Goal: Transaction & Acquisition: Purchase product/service

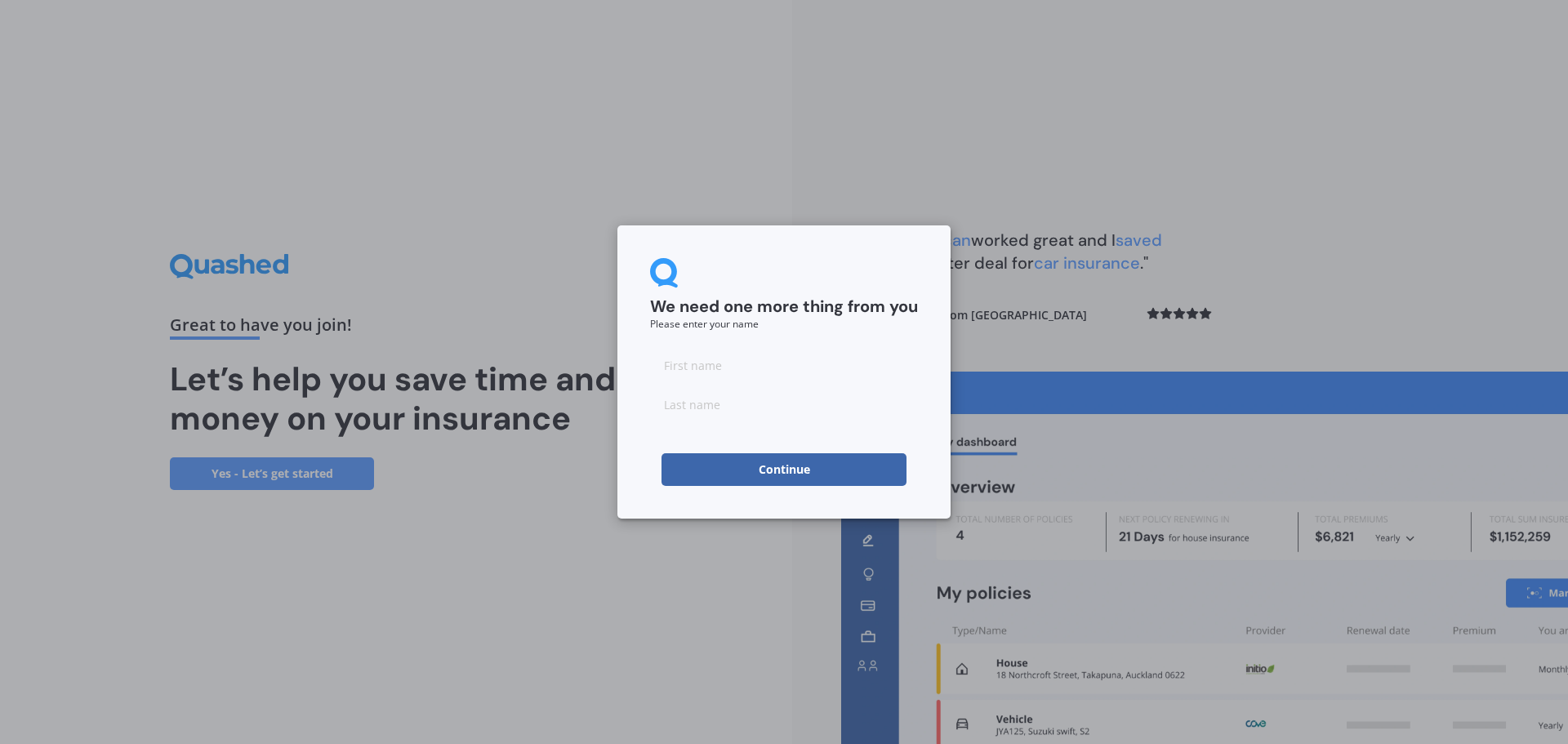
click at [790, 473] on button "Continue" at bounding box center [784, 470] width 245 height 33
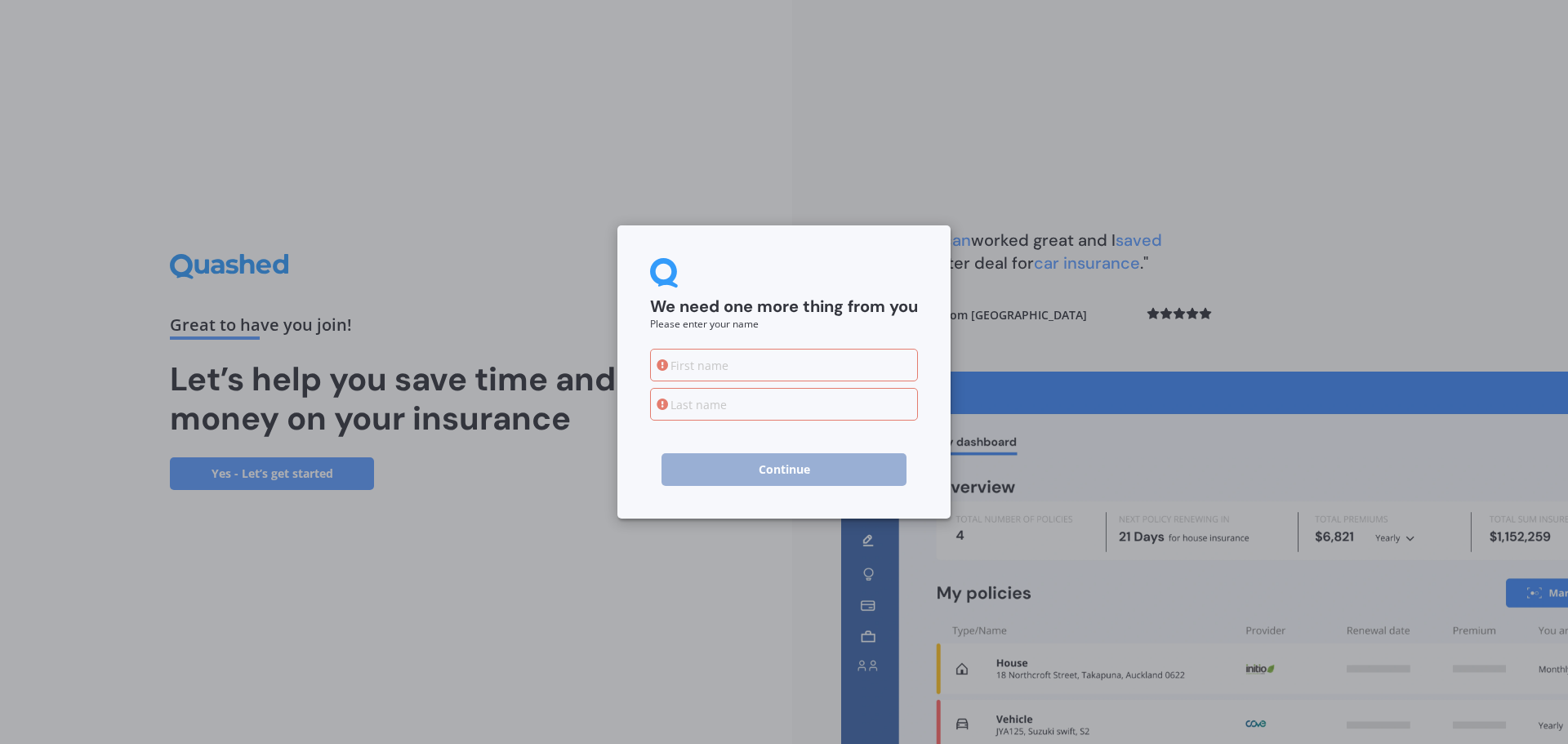
click at [707, 371] on input at bounding box center [784, 365] width 268 height 33
type input "[PERSON_NAME]"
click at [723, 414] on input at bounding box center [784, 404] width 268 height 33
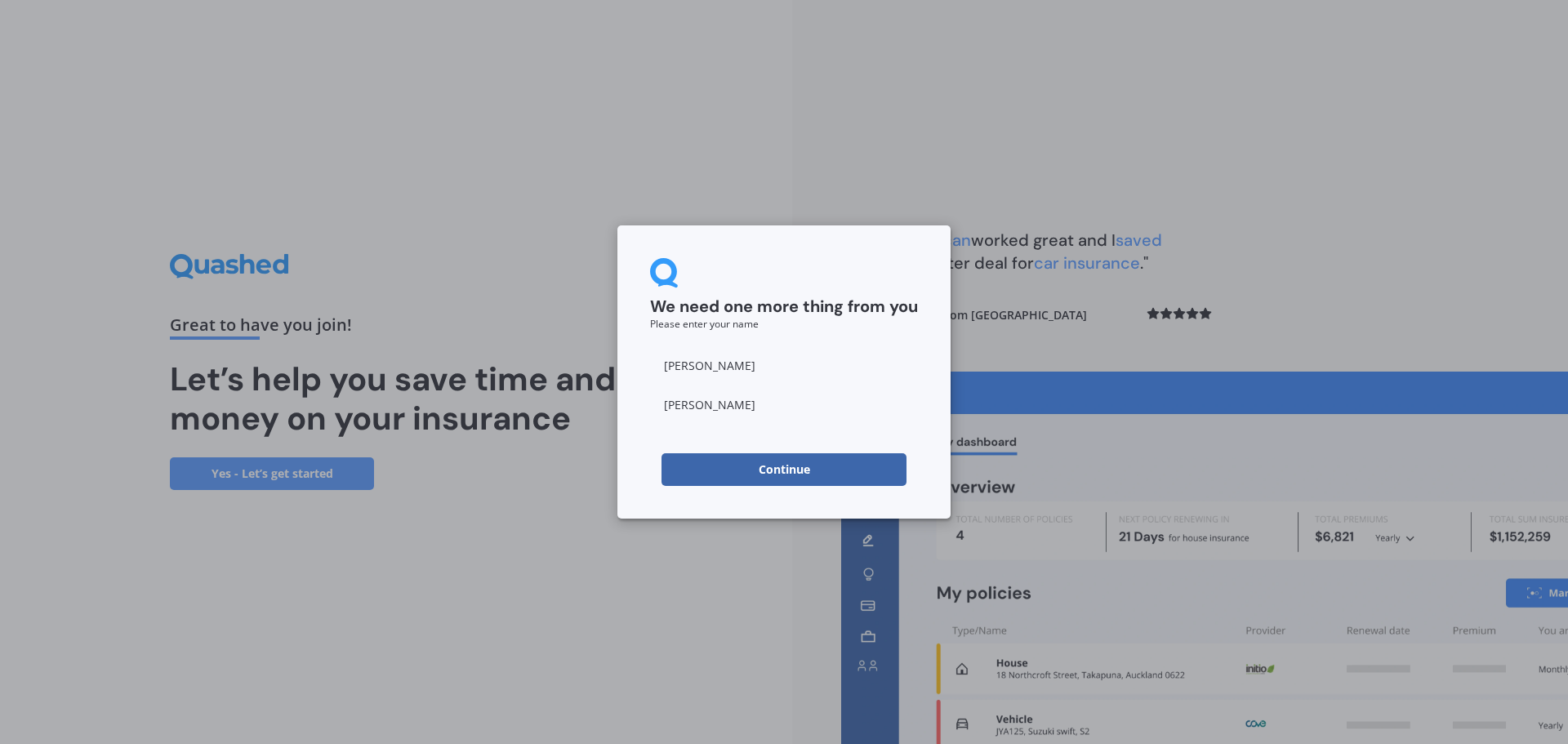
type input "[PERSON_NAME]"
click at [859, 303] on h2 "We need one more thing from you" at bounding box center [784, 306] width 268 height 22
click at [778, 467] on button "Continue" at bounding box center [784, 470] width 245 height 33
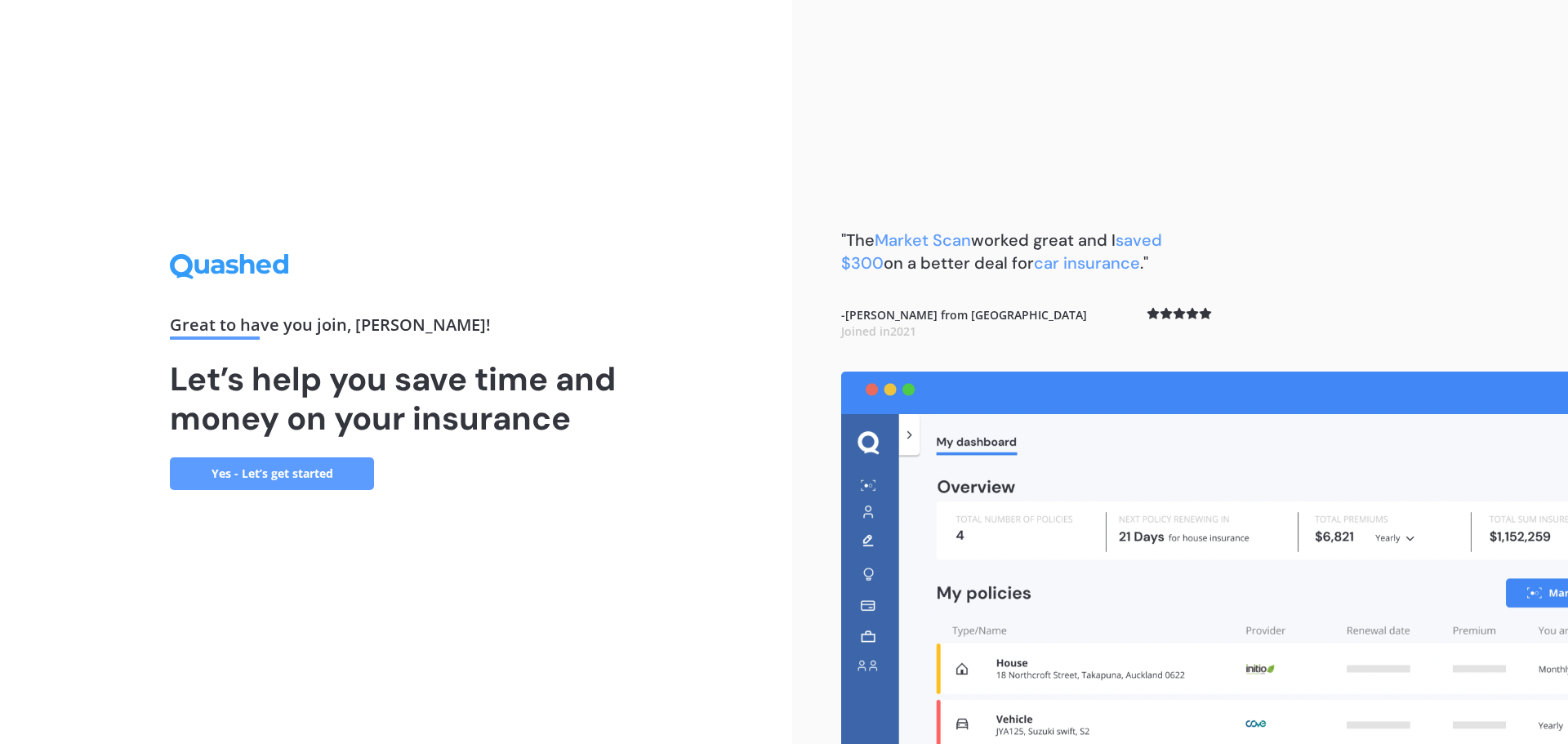
click at [269, 472] on link "Yes - Let’s get started" at bounding box center [272, 473] width 205 height 33
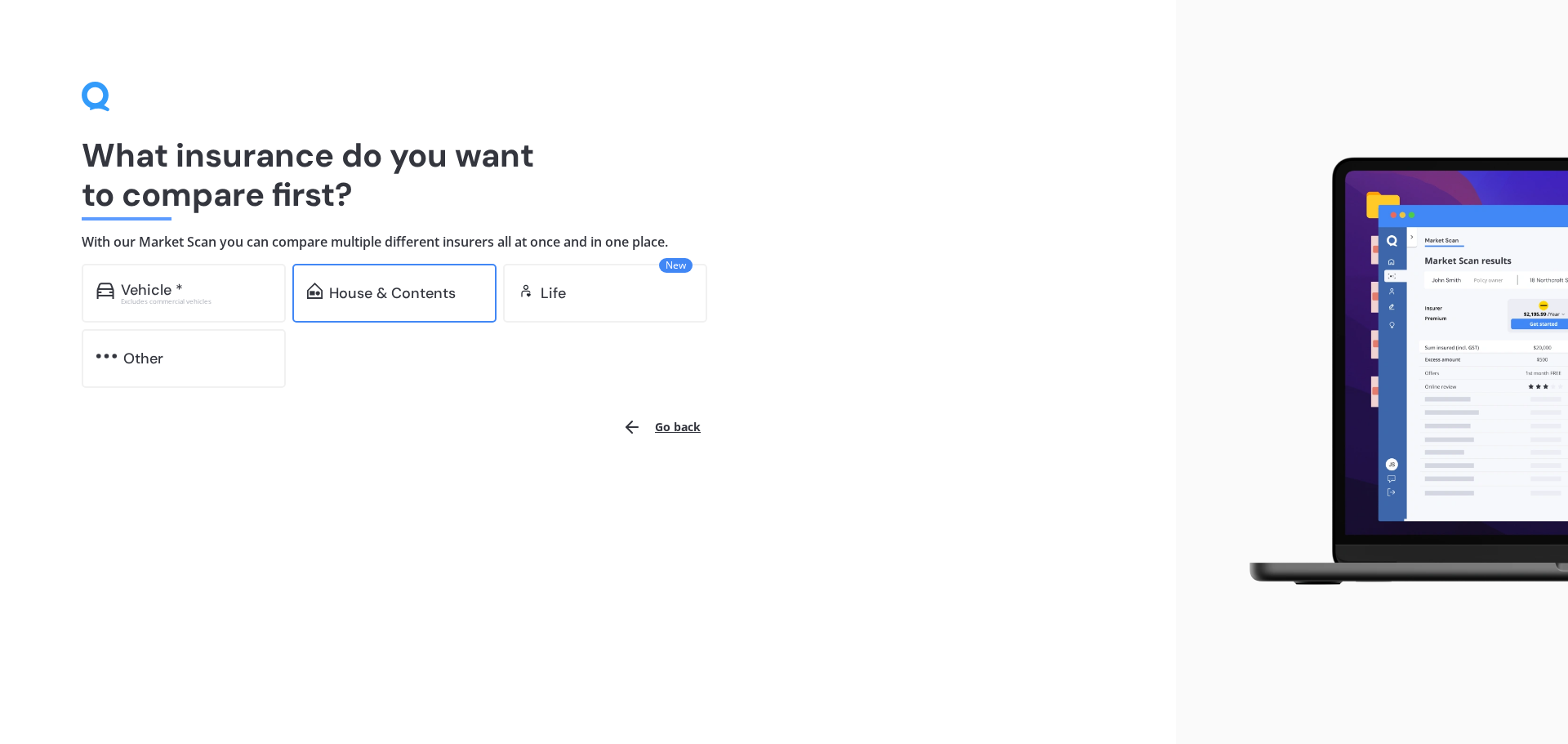
click at [384, 294] on div "House & Contents" at bounding box center [392, 292] width 126 height 16
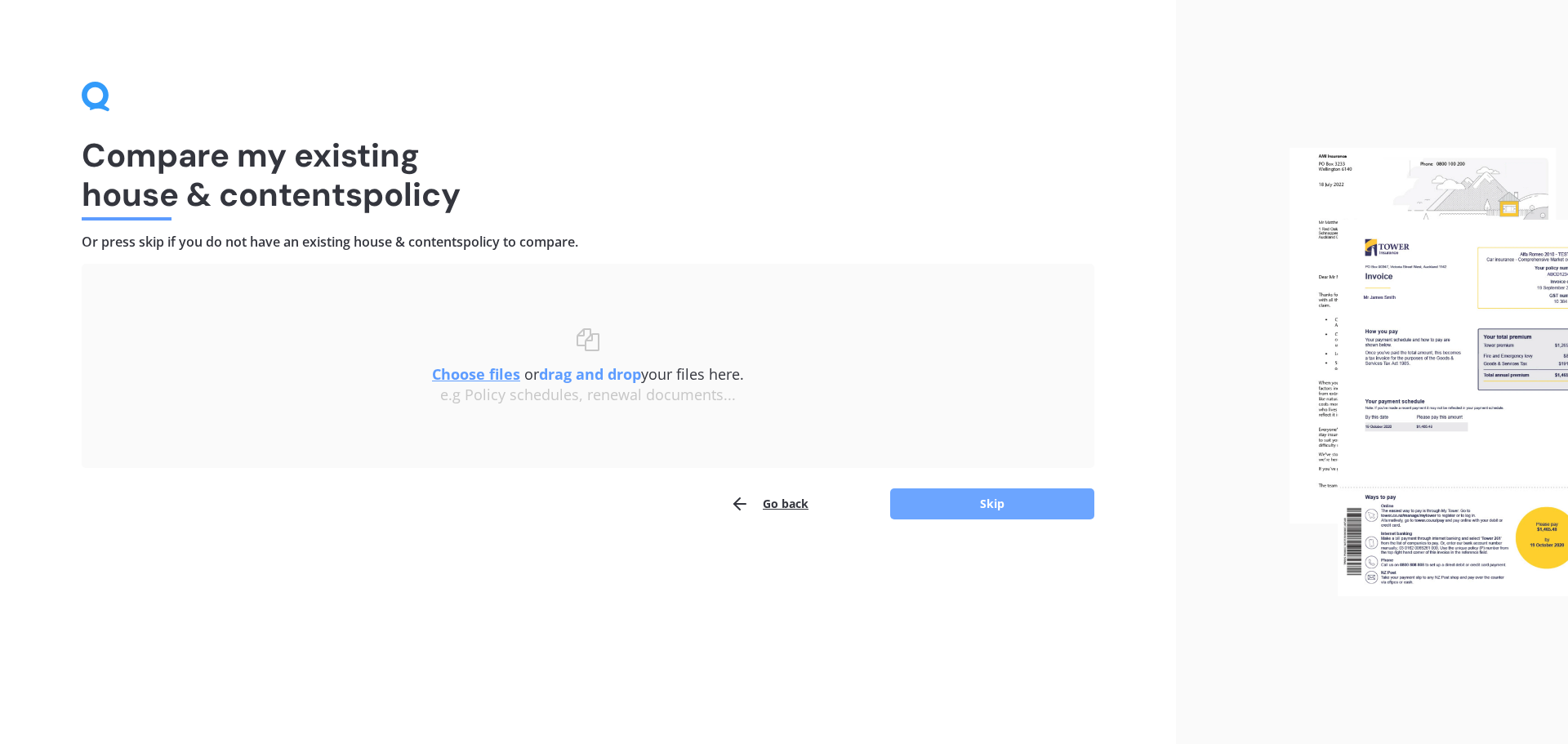
click at [981, 504] on button "Skip" at bounding box center [992, 504] width 205 height 31
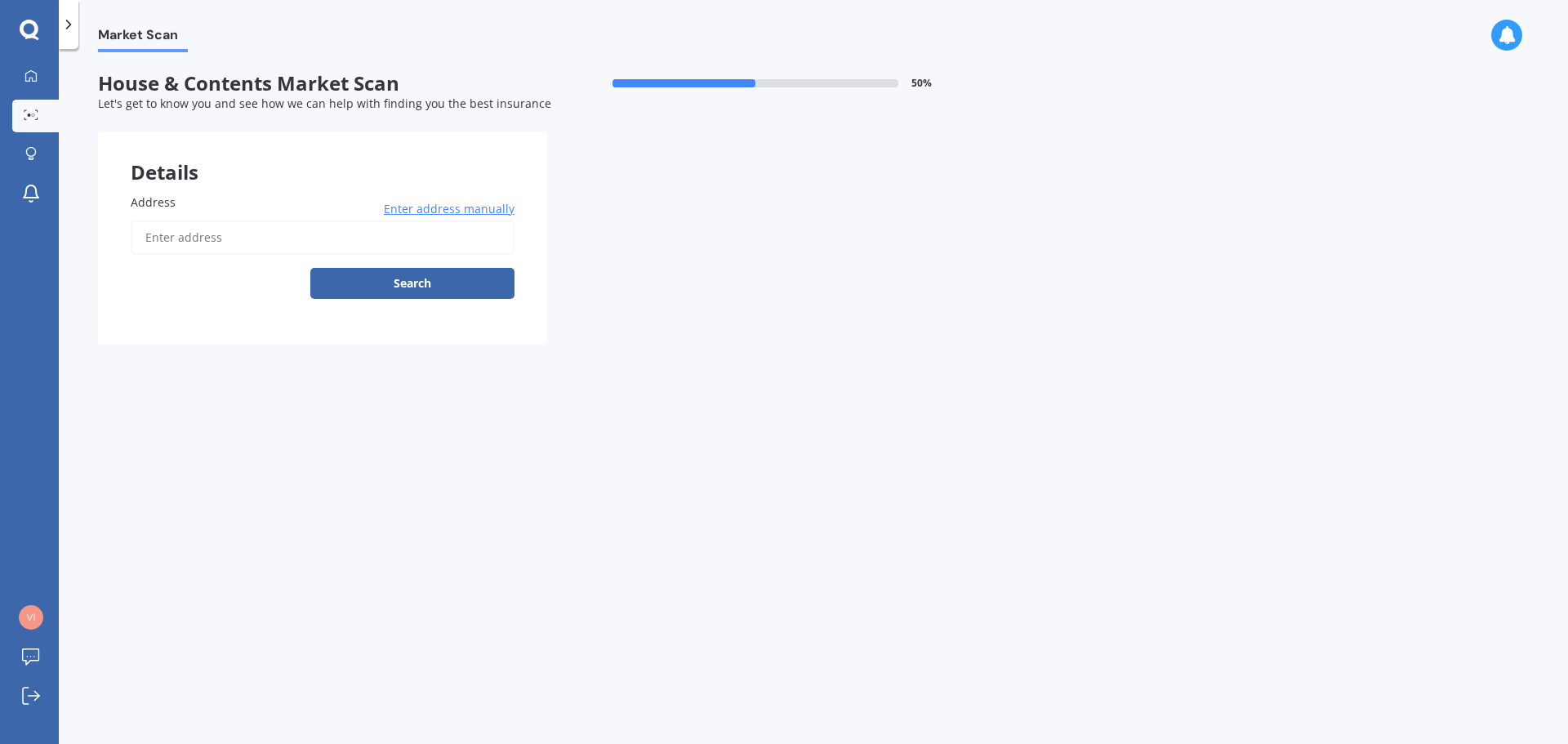
click at [190, 243] on input "Address" at bounding box center [322, 238] width 384 height 34
type input "[STREET_ADDRESS]"
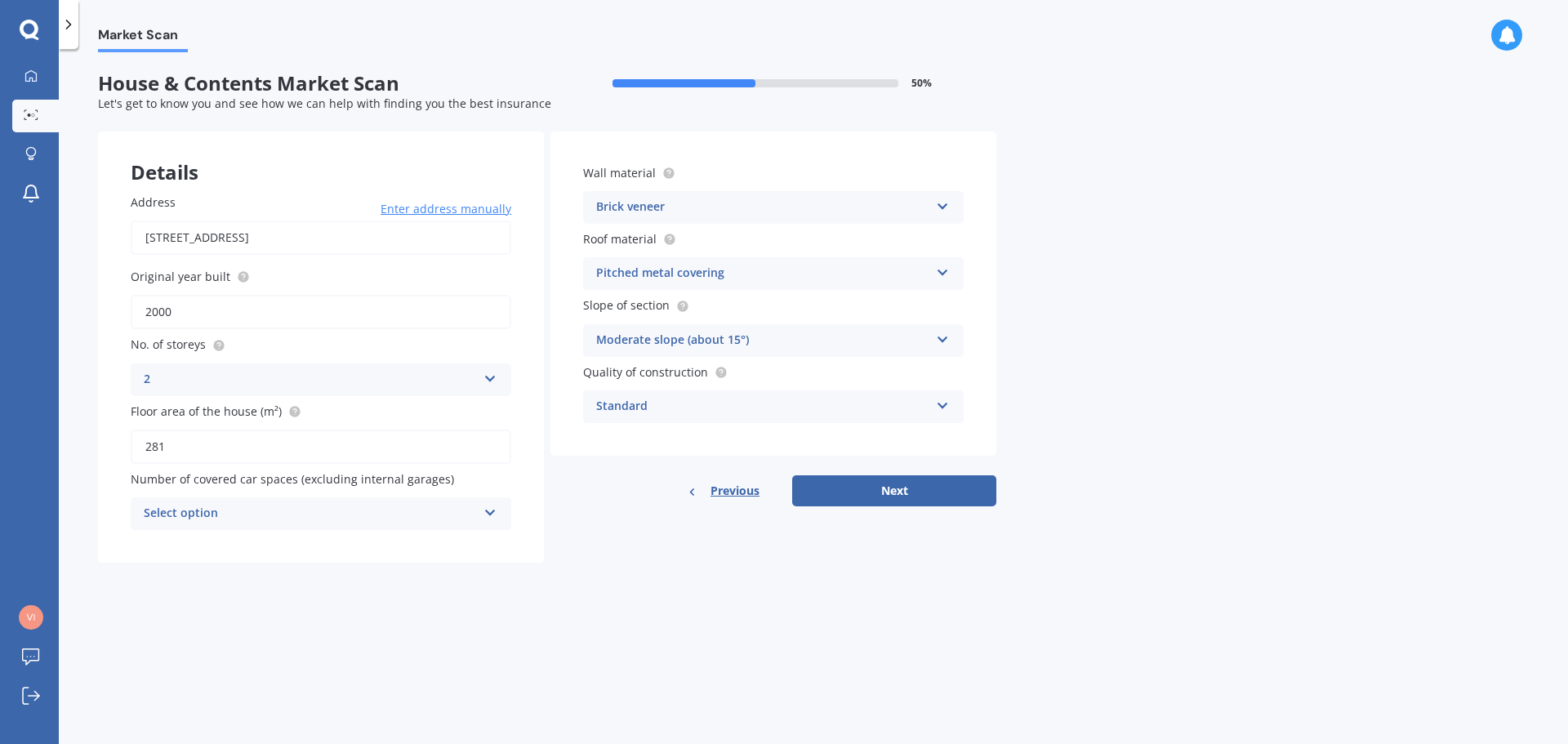
click at [485, 513] on icon at bounding box center [490, 509] width 14 height 11
click at [1310, 269] on div "Market Scan House & Contents Market Scan 50 % Let's get to know you and see how…" at bounding box center [813, 399] width 1510 height 695
click at [949, 204] on icon at bounding box center [943, 204] width 14 height 11
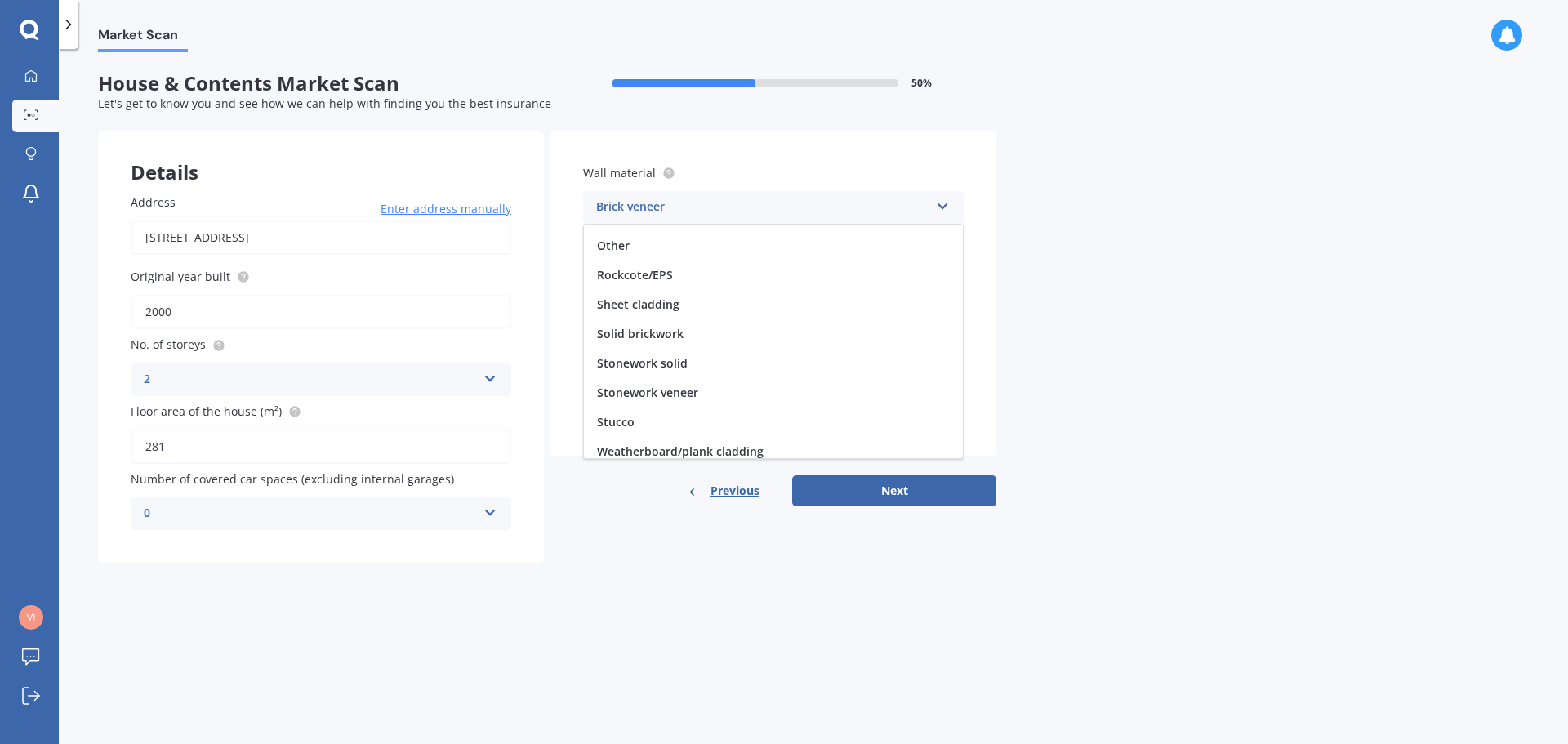
scroll to position [149, 0]
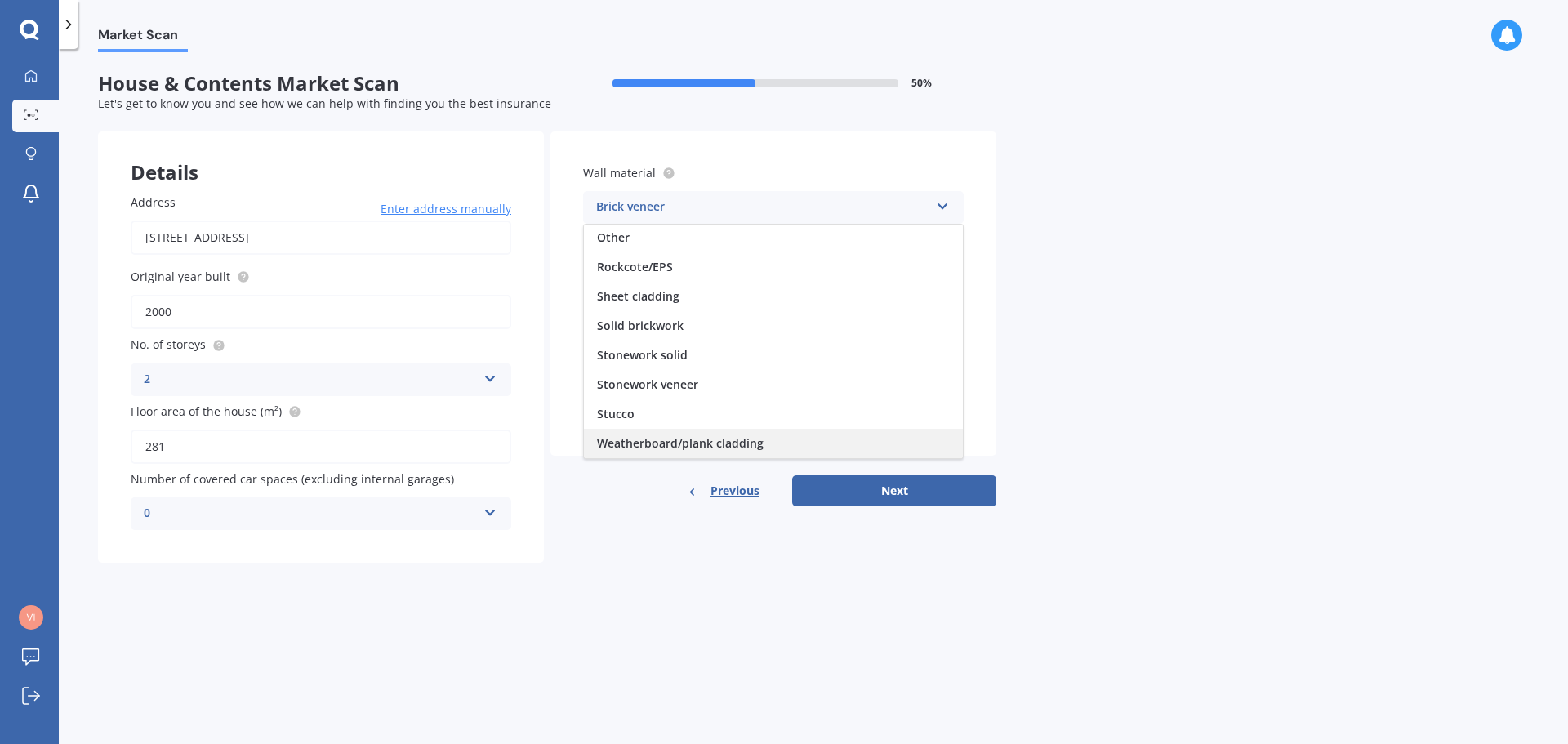
click at [757, 443] on span "Weatherboard/plank cladding" at bounding box center [680, 443] width 167 height 15
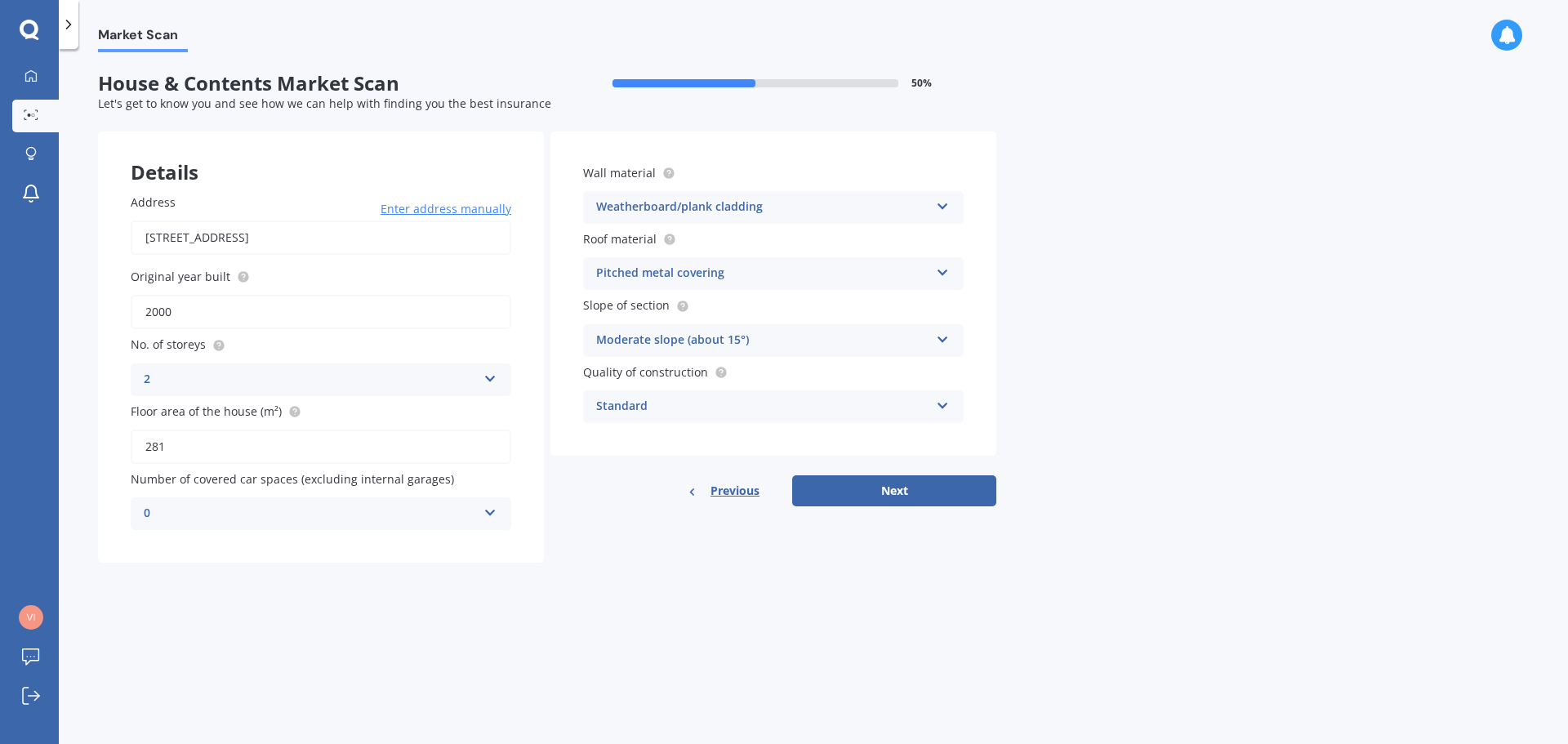
click at [943, 403] on icon at bounding box center [943, 403] width 14 height 11
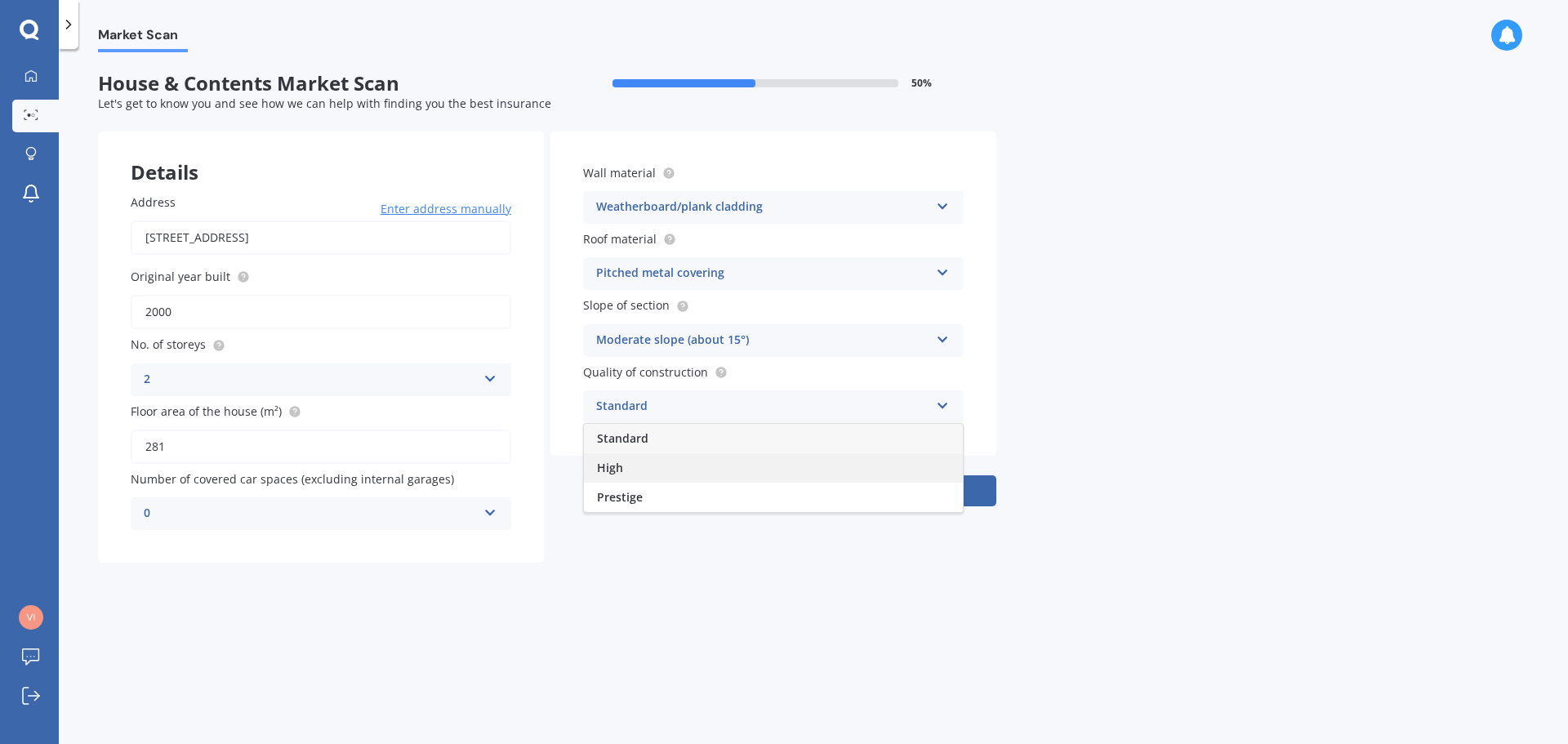
click at [619, 462] on span "High" at bounding box center [610, 468] width 26 height 15
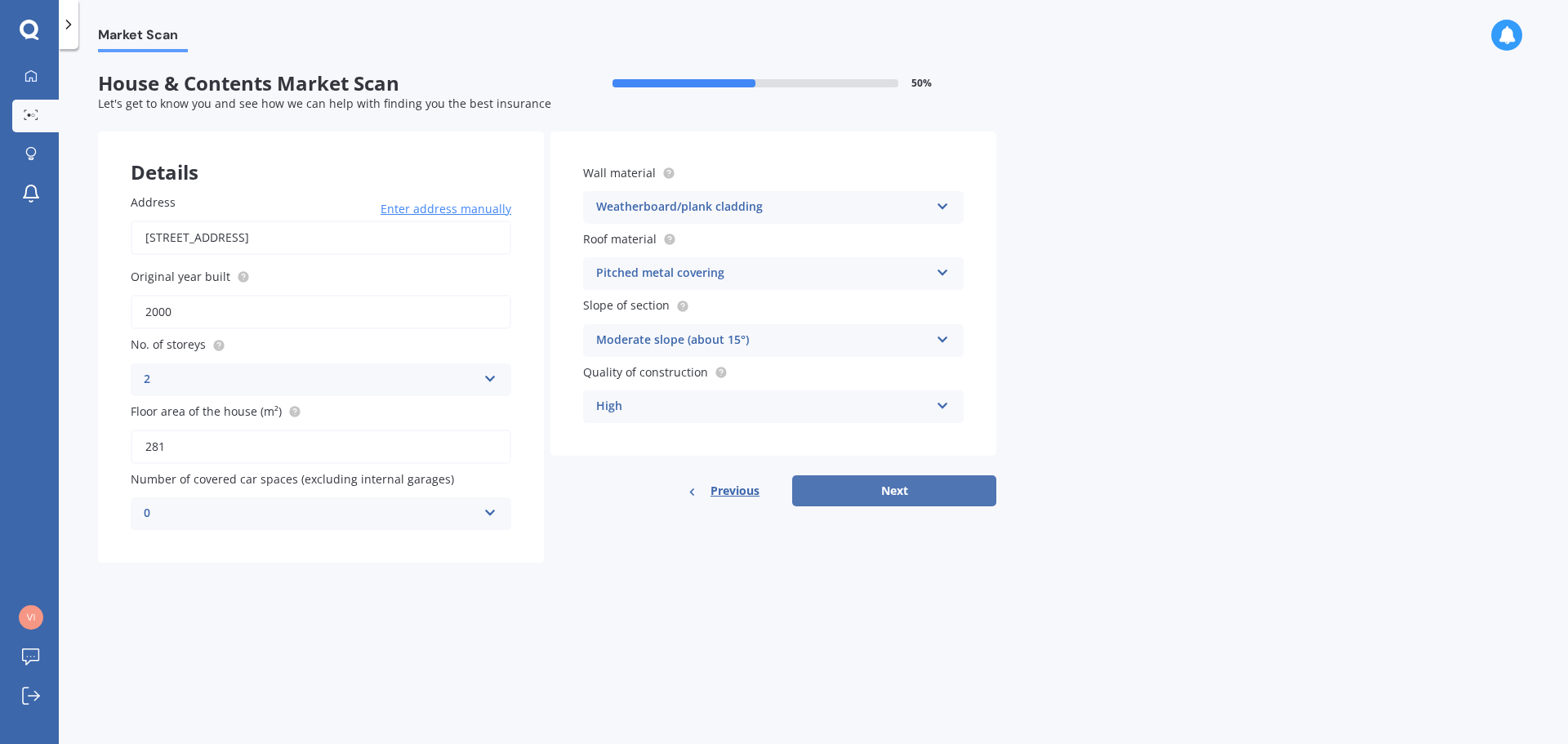
click at [883, 489] on button "Next" at bounding box center [894, 490] width 205 height 31
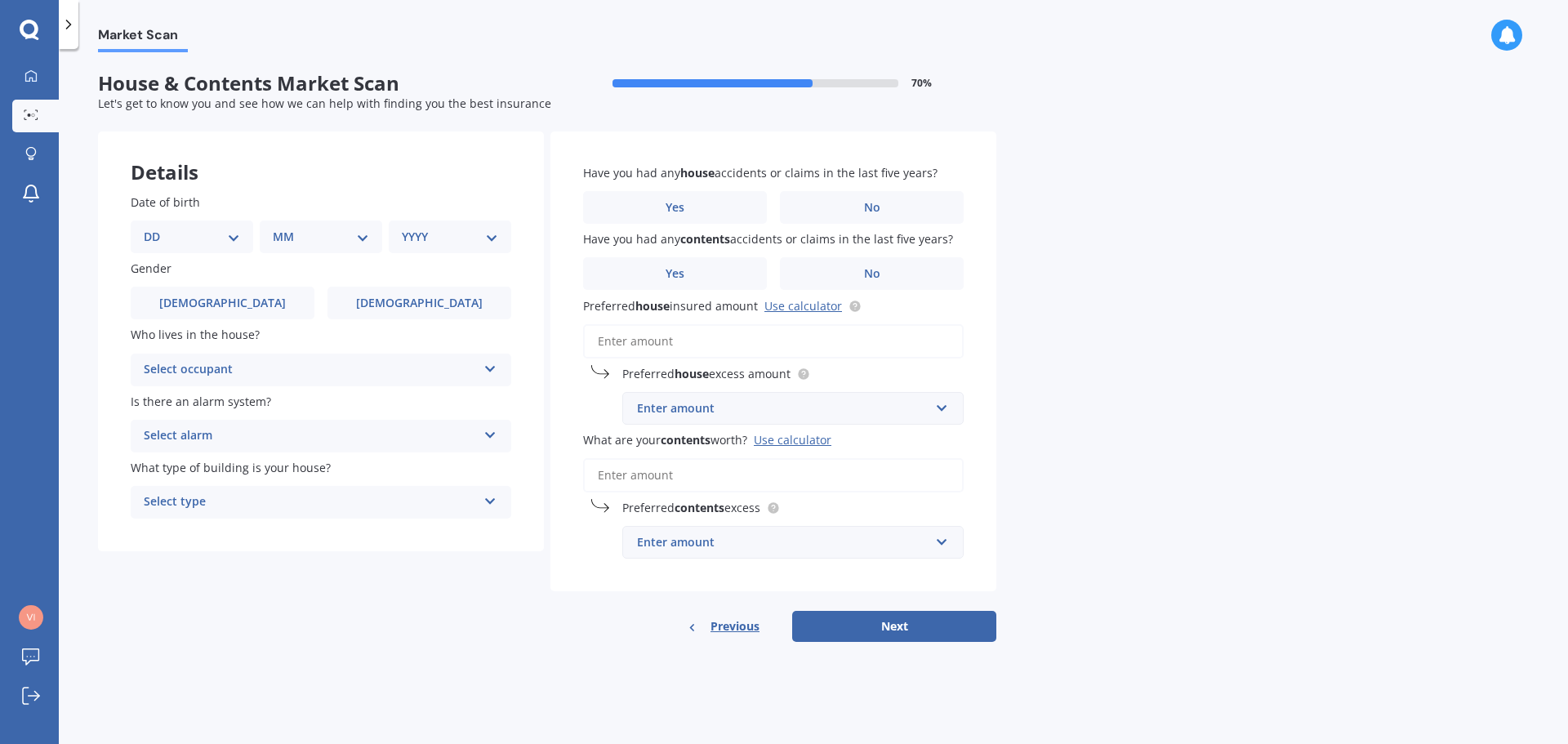
click at [231, 238] on select "DD 01 02 03 04 05 06 07 08 09 10 11 12 13 14 15 16 17 18 19 20 21 22 23 24 25 2…" at bounding box center [191, 237] width 96 height 18
select select "10"
click at [157, 228] on select "DD 01 02 03 04 05 06 07 08 09 10 11 12 13 14 15 16 17 18 19 20 21 22 23 24 25 2…" at bounding box center [191, 237] width 96 height 18
click at [347, 236] on select "MM 01 02 03 04 05 06 07 08 09 10 11 12" at bounding box center [323, 237] width 90 height 18
select select "11"
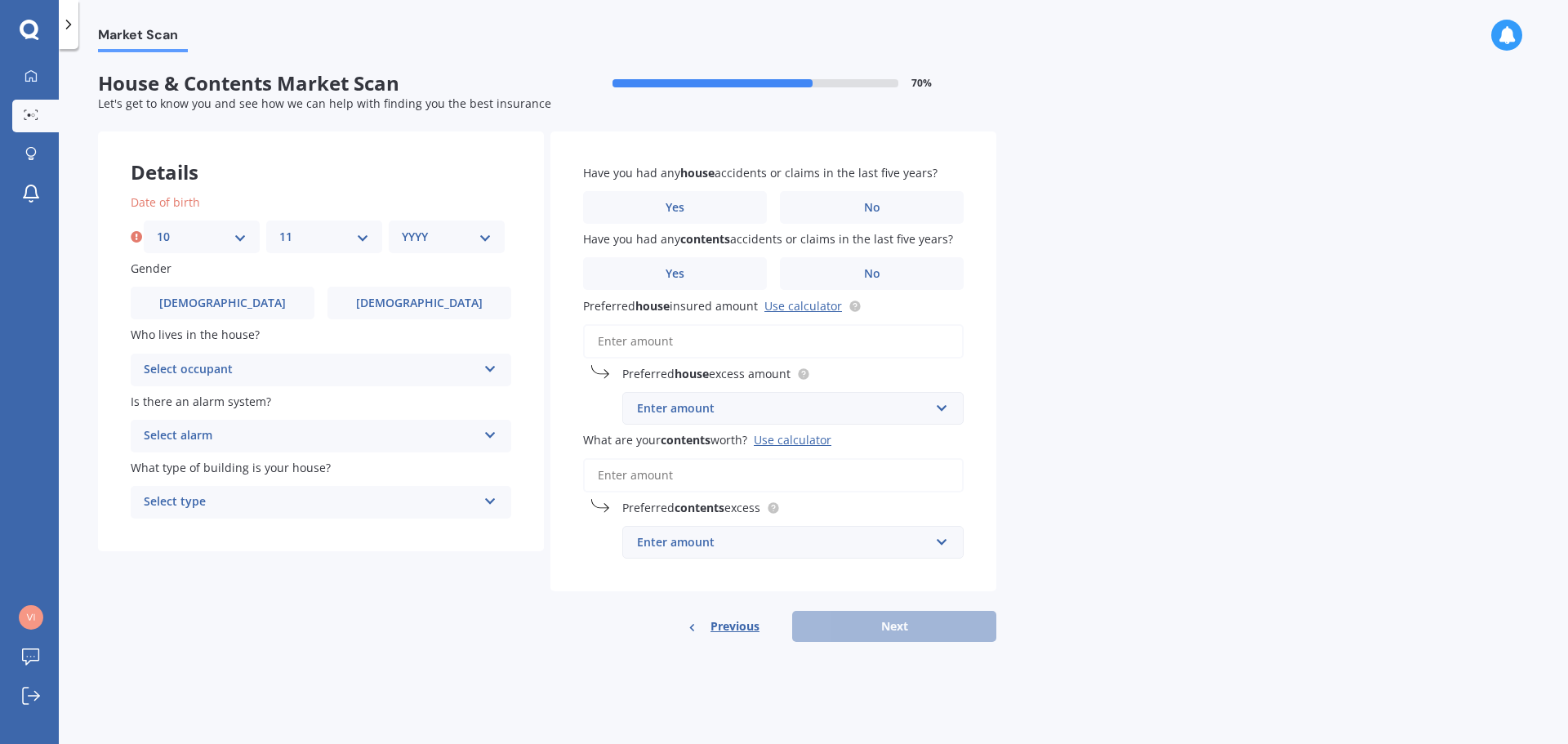
click at [279, 228] on select "MM 01 02 03 04 05 06 07 08 09 10 11 12" at bounding box center [323, 237] width 90 height 18
click at [477, 237] on select "YYYY 2009 2008 2007 2006 2005 2004 2003 2002 2001 2000 1999 1998 1997 1996 1995…" at bounding box center [446, 237] width 90 height 18
select select "1970"
click at [402, 228] on select "YYYY 2009 2008 2007 2006 2005 2004 2003 2002 2001 2000 1999 1998 1997 1996 1995…" at bounding box center [446, 237] width 90 height 18
click at [485, 369] on icon at bounding box center [490, 366] width 14 height 11
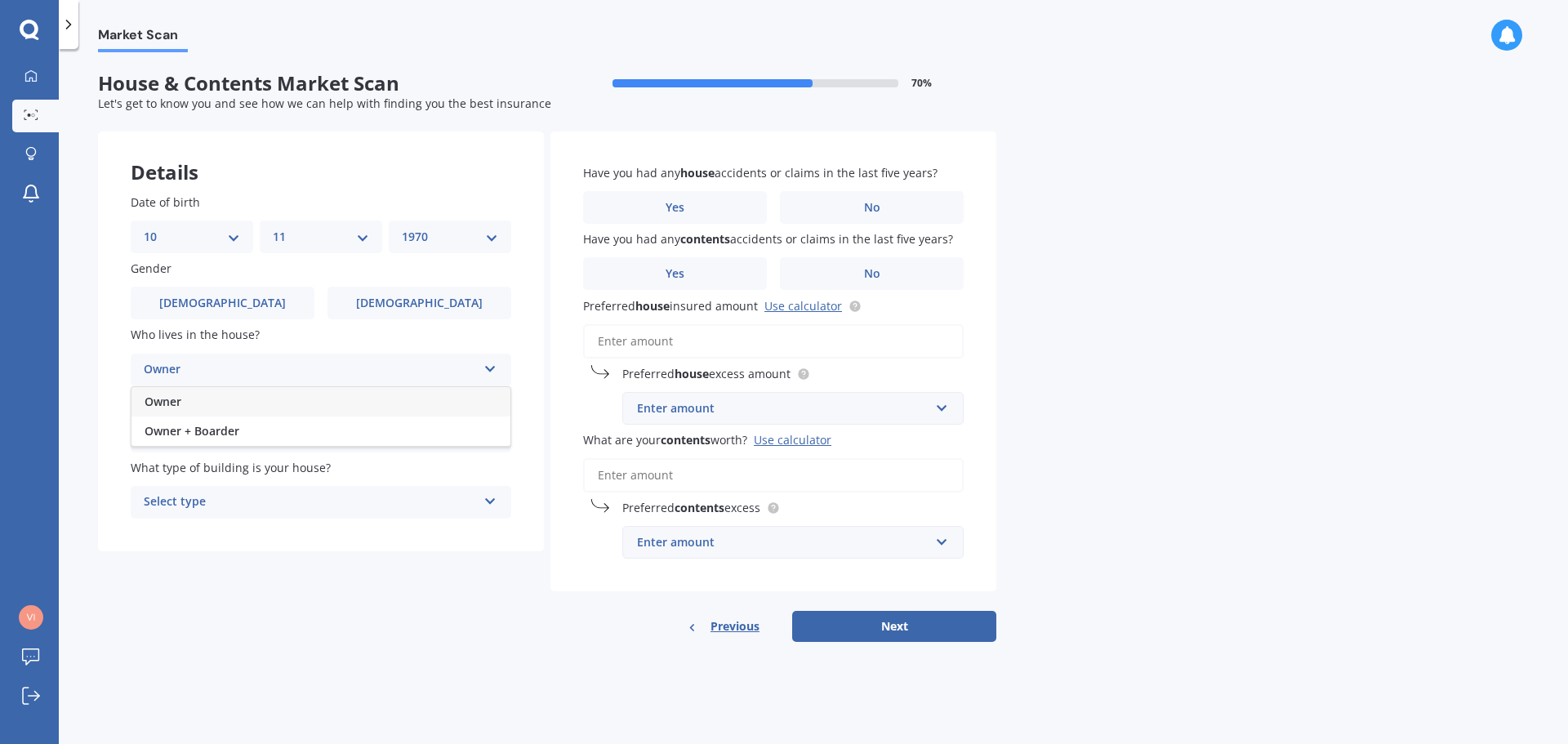
click at [174, 398] on span "Owner" at bounding box center [162, 402] width 37 height 15
click at [488, 438] on icon at bounding box center [490, 432] width 14 height 11
click at [212, 498] on span "Yes, not monitored" at bounding box center [198, 497] width 107 height 15
click at [183, 503] on div "Select type" at bounding box center [309, 502] width 333 height 20
click at [199, 535] on span "Freestanding" at bounding box center [180, 534] width 73 height 15
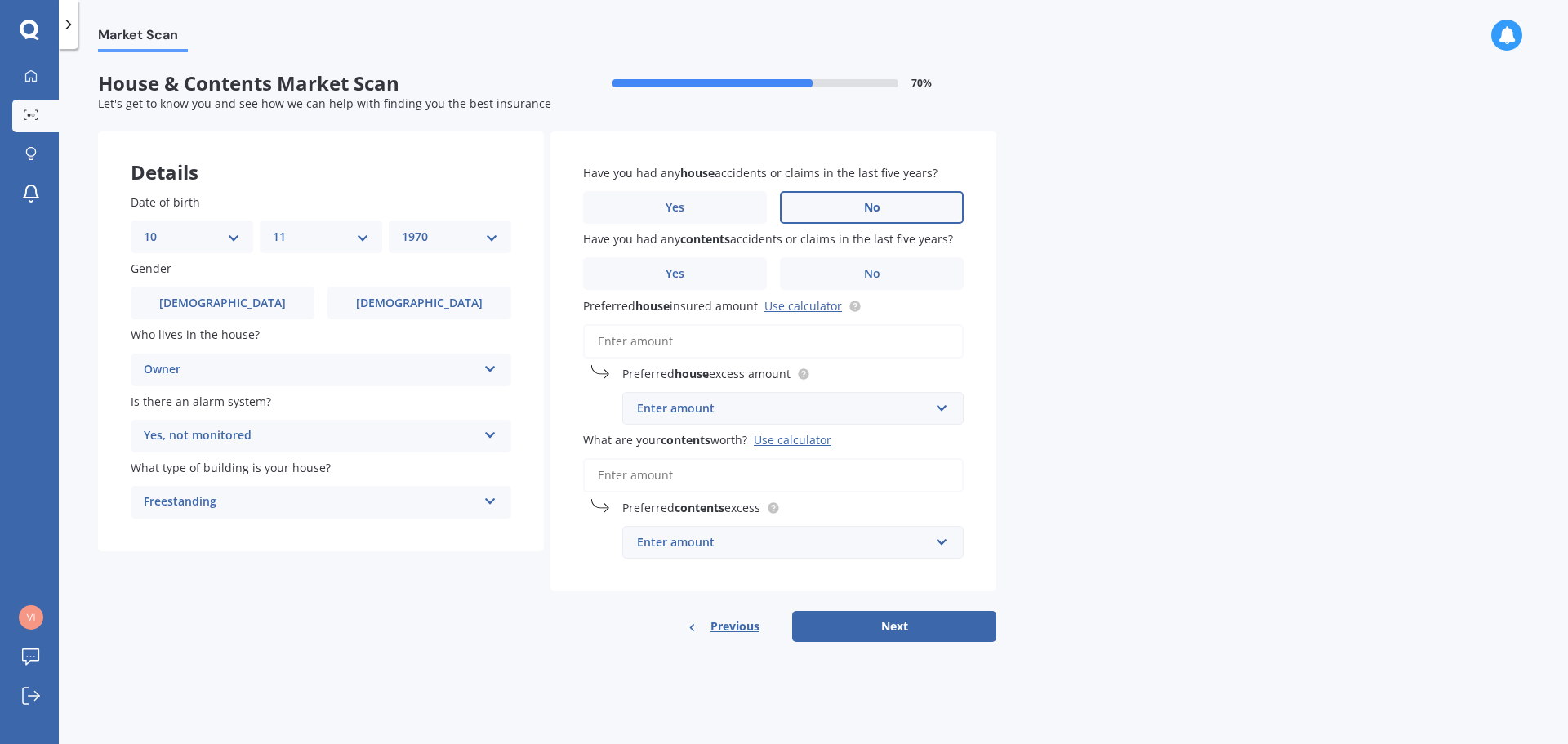
click at [871, 209] on span "No" at bounding box center [871, 207] width 16 height 14
click at [0, 0] on input "No" at bounding box center [0, 0] width 0 height 0
click at [867, 274] on span "No" at bounding box center [871, 273] width 16 height 14
click at [0, 0] on input "No" at bounding box center [0, 0] width 0 height 0
click at [676, 410] on div "Enter amount" at bounding box center [784, 408] width 292 height 18
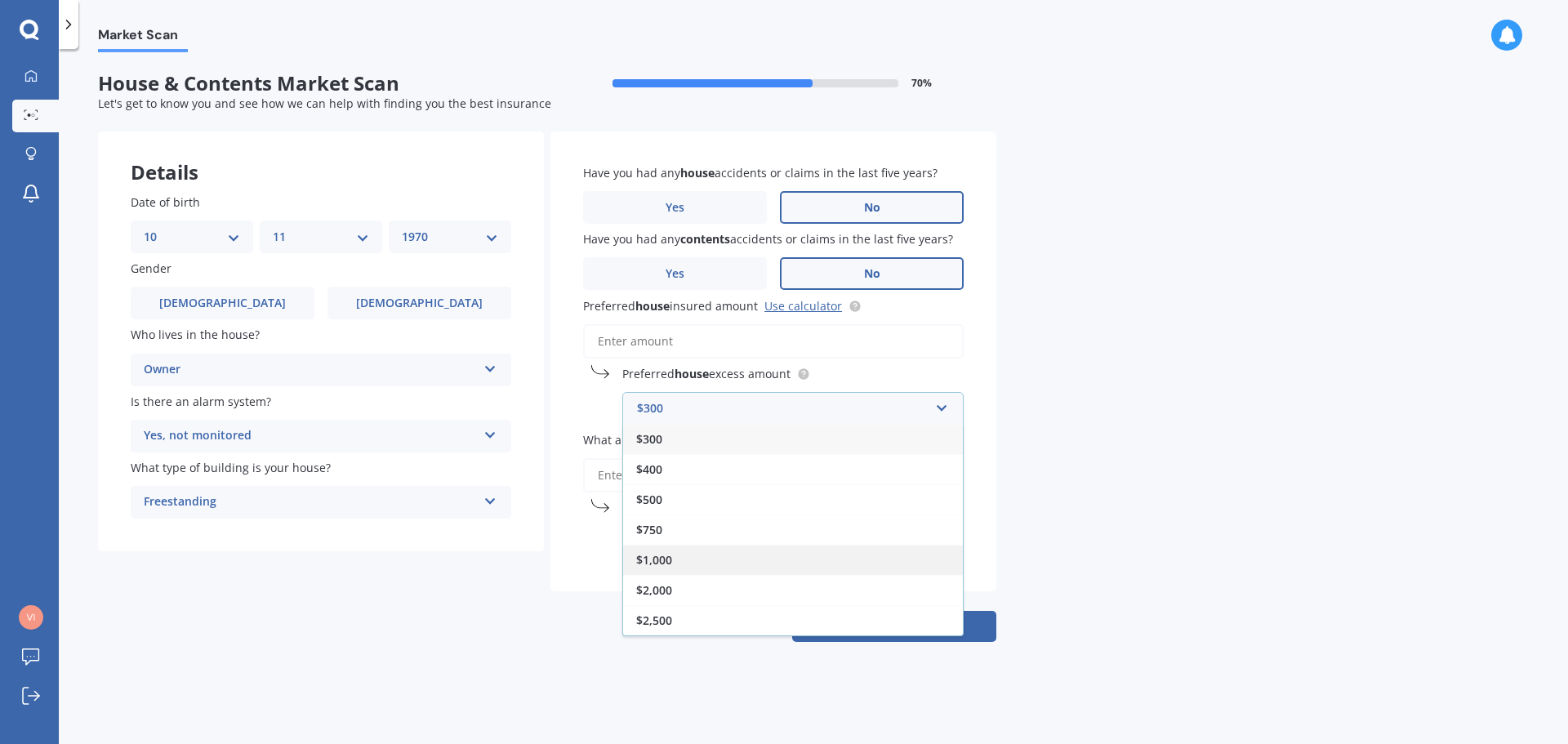
click at [675, 561] on div "$1,000" at bounding box center [793, 560] width 339 height 30
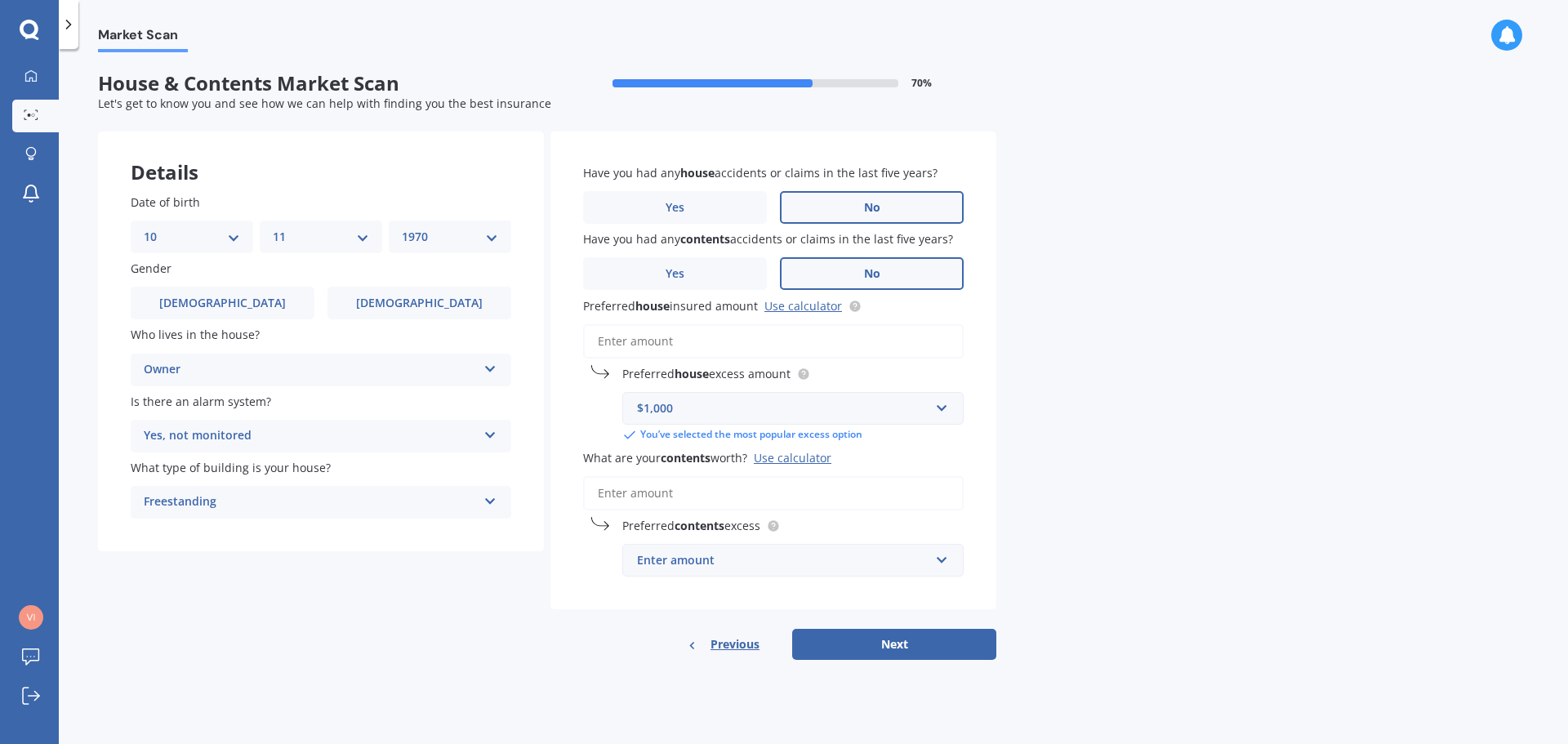
click at [735, 563] on div "Enter amount" at bounding box center [784, 560] width 292 height 18
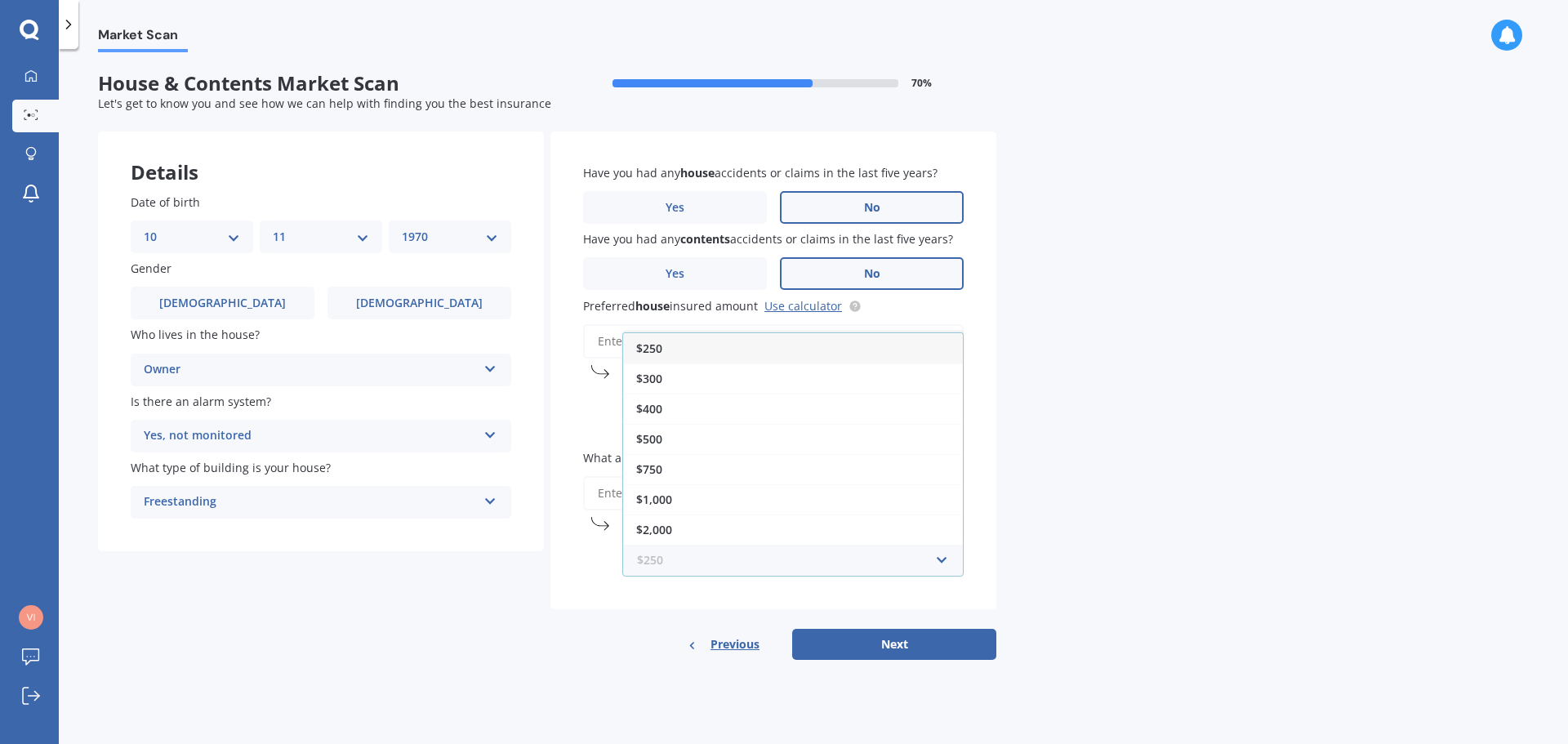
click at [938, 557] on input "text" at bounding box center [787, 560] width 326 height 31
click at [944, 565] on input "text" at bounding box center [787, 560] width 326 height 31
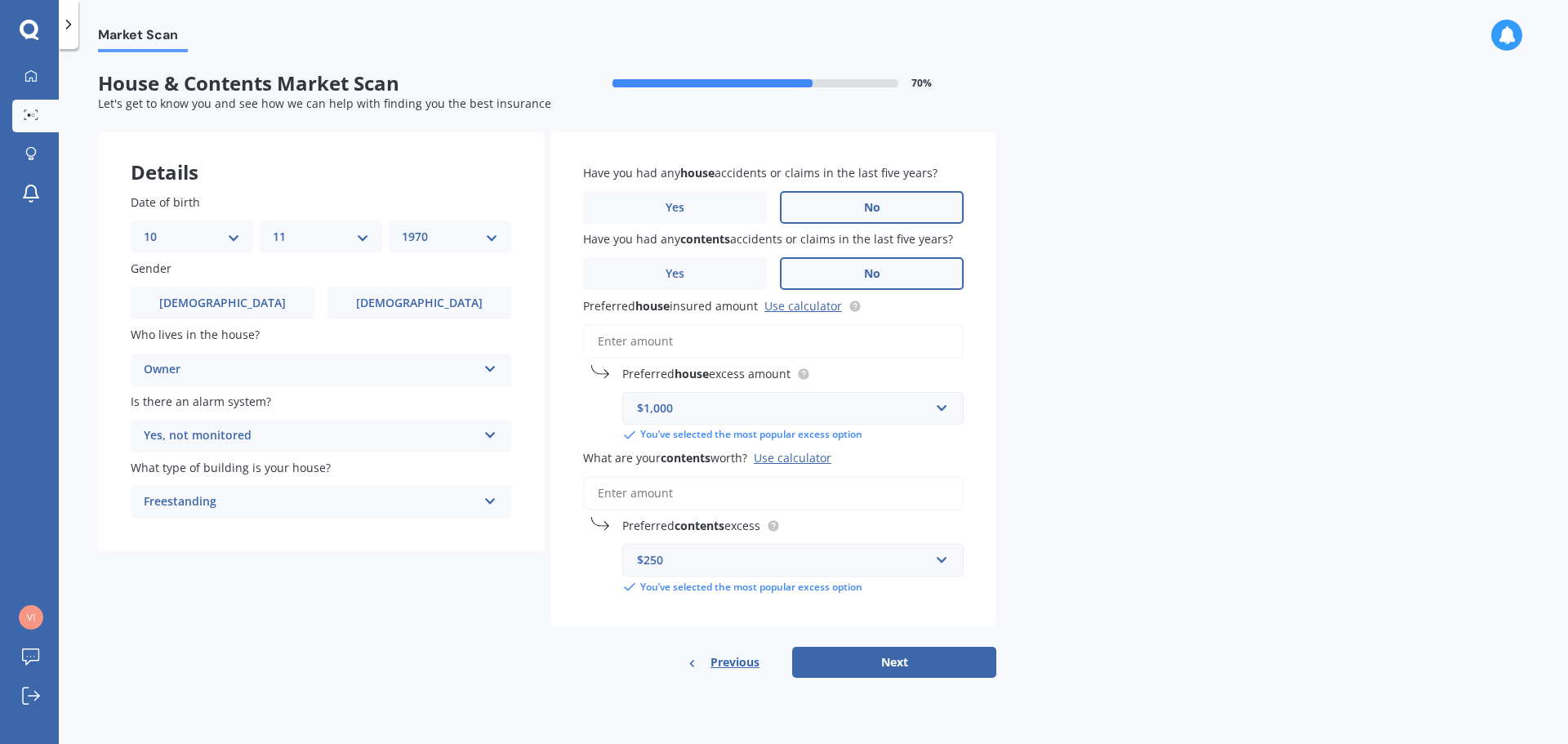
click at [1223, 352] on div "Market Scan House & Contents Market Scan 70 % Let's get to know you and see how…" at bounding box center [813, 399] width 1510 height 695
click at [676, 562] on div "$250" at bounding box center [784, 560] width 292 height 18
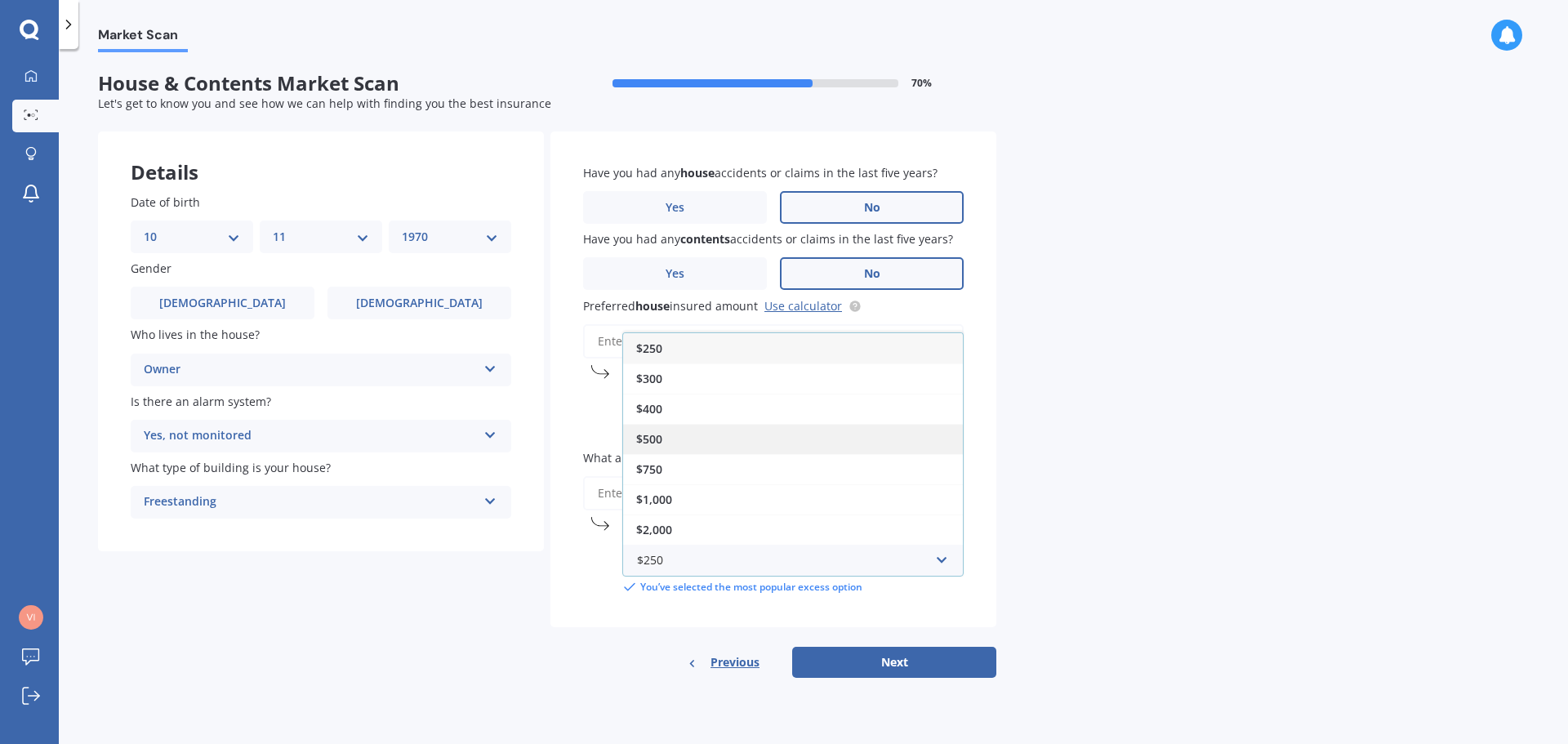
click at [649, 438] on span "$500" at bounding box center [650, 438] width 26 height 15
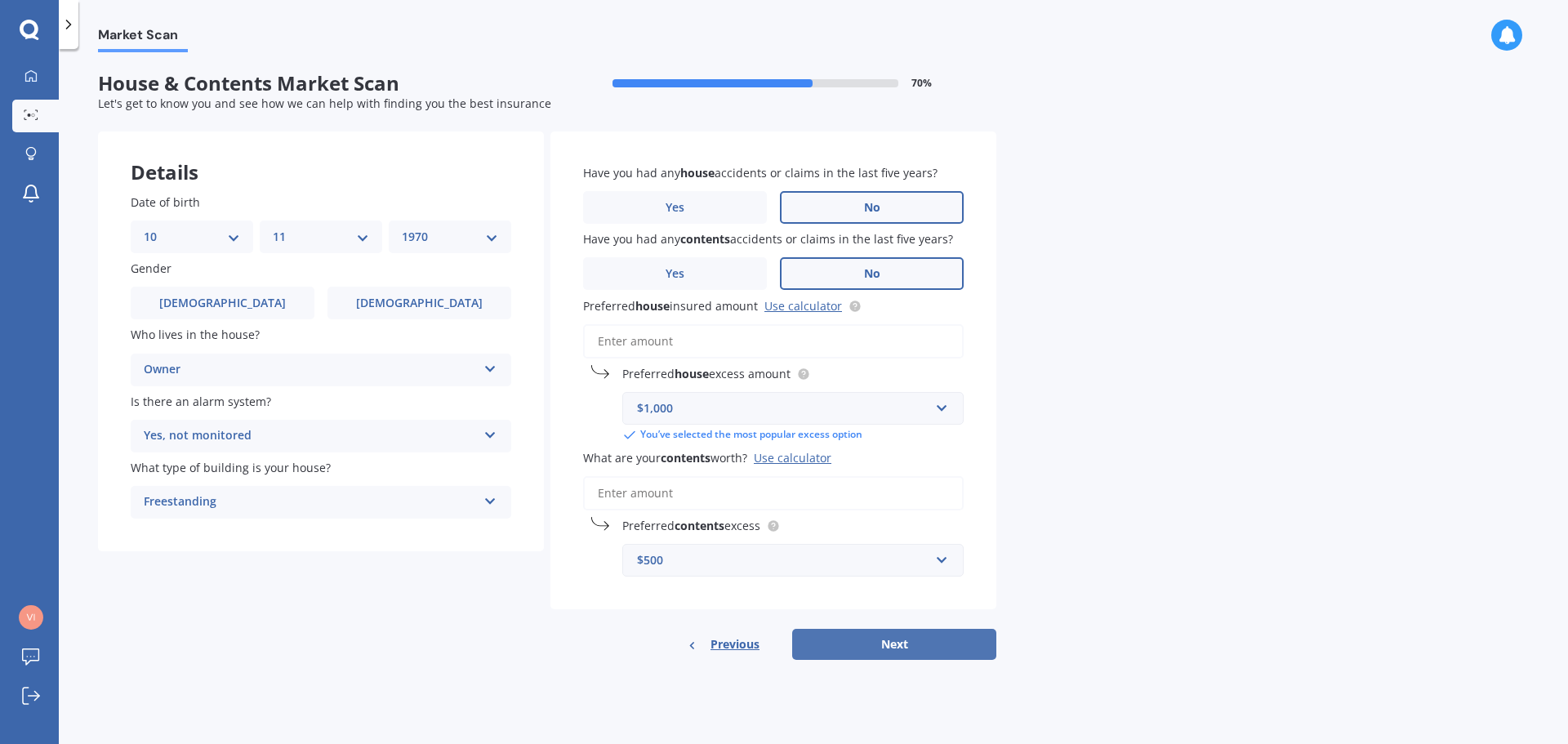
click at [895, 644] on button "Next" at bounding box center [894, 644] width 205 height 31
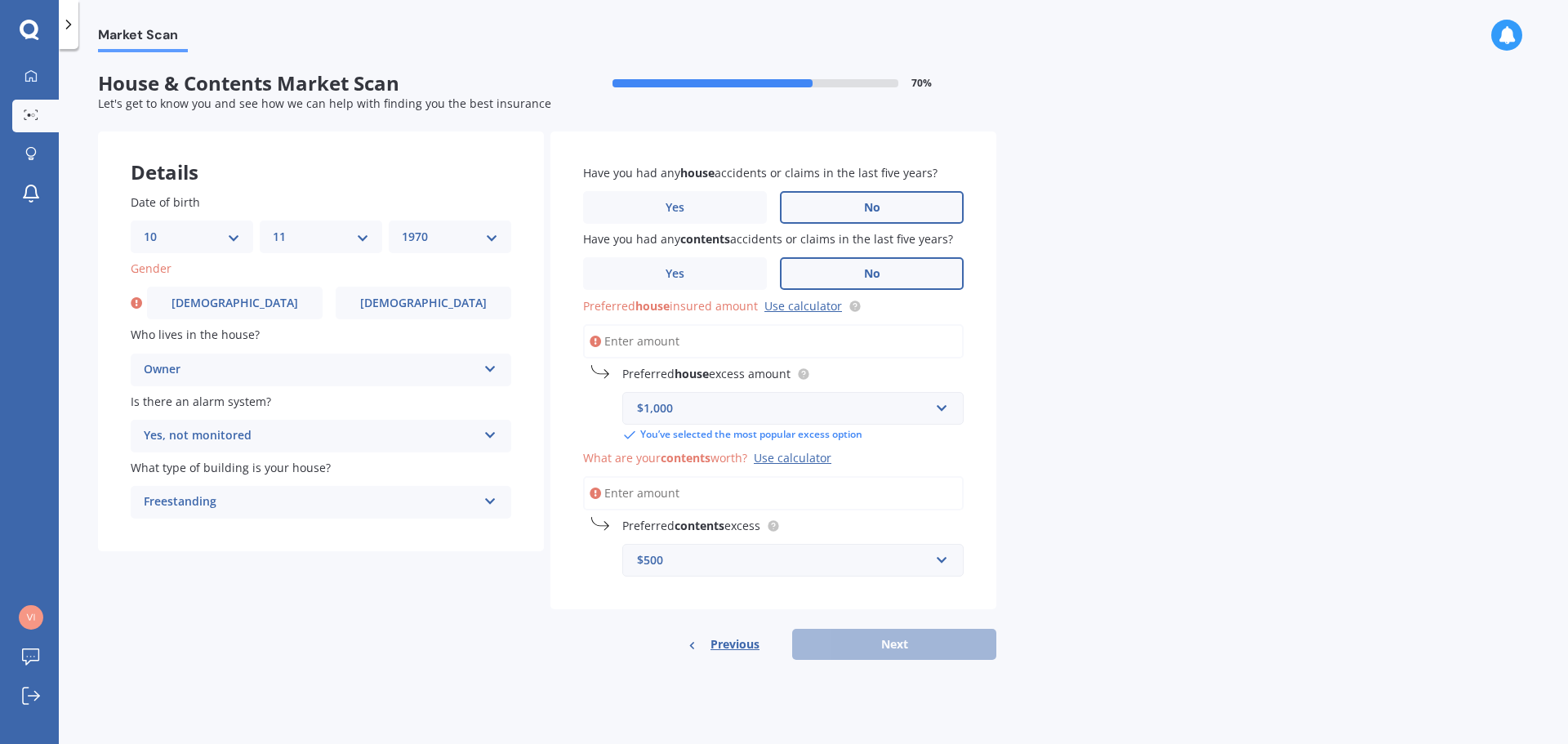
click at [677, 330] on input "Preferred house insured amount Use calculator" at bounding box center [773, 341] width 381 height 34
click at [678, 330] on input "Preferred house insured amount Use calculator" at bounding box center [773, 341] width 381 height 34
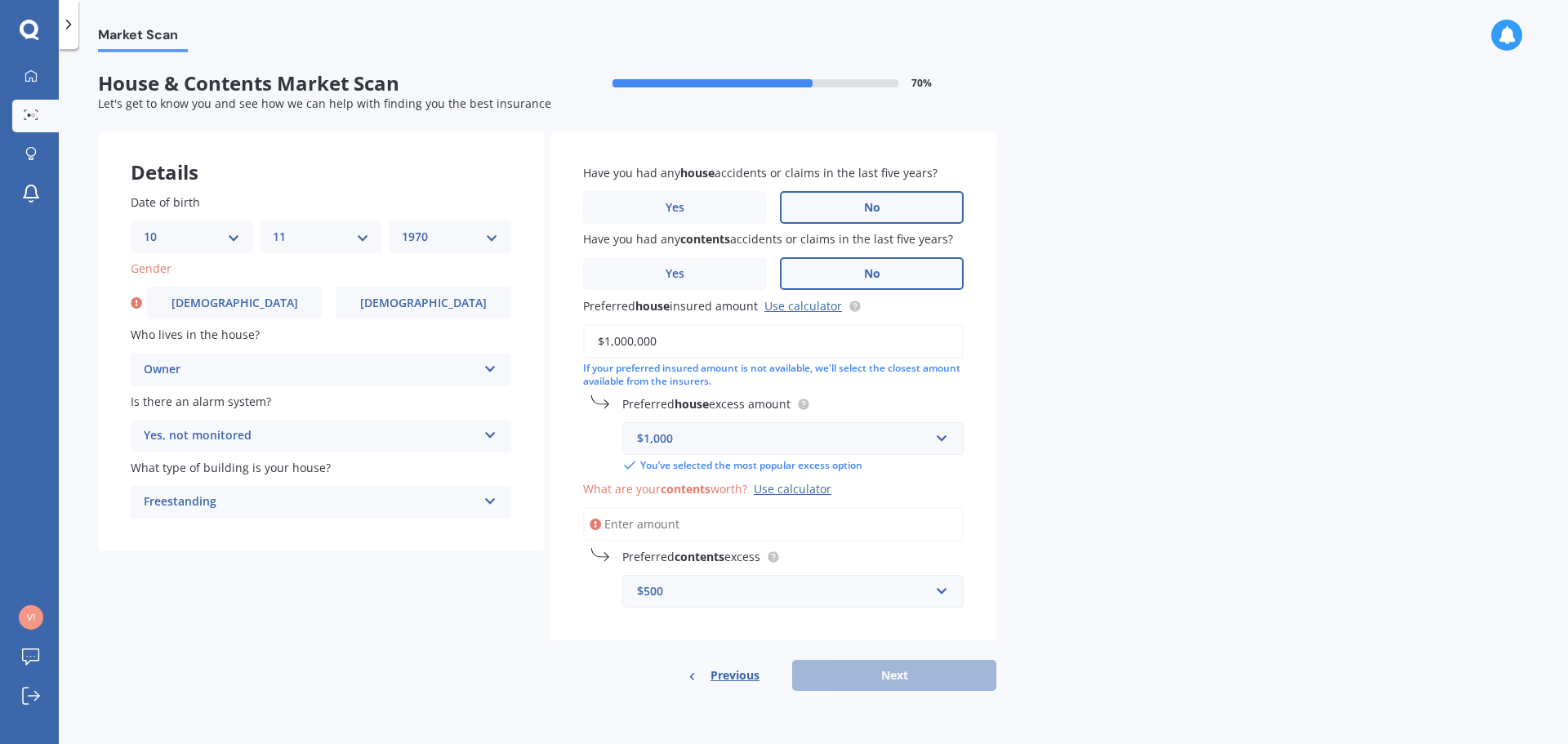
type input "$1,000,000"
click at [1098, 377] on div "Market Scan House & Contents Market Scan 70 % Let's get to know you and see how…" at bounding box center [813, 399] width 1510 height 695
click at [658, 525] on input "What are your contents worth? Use calculator" at bounding box center [773, 524] width 381 height 34
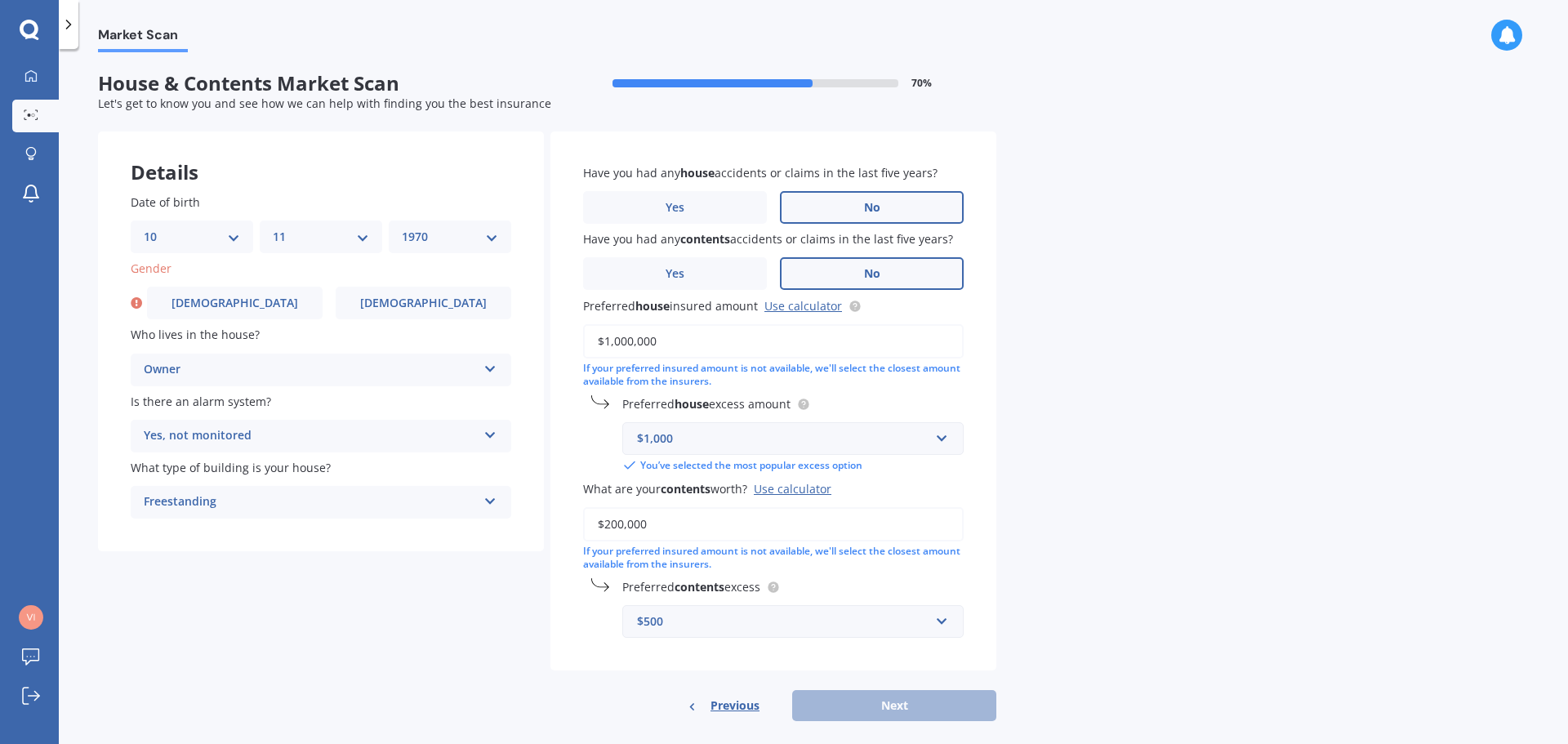
type input "$200,000"
click at [1109, 456] on div "Market Scan House & Contents Market Scan 70 % Let's get to know you and see how…" at bounding box center [813, 399] width 1510 height 695
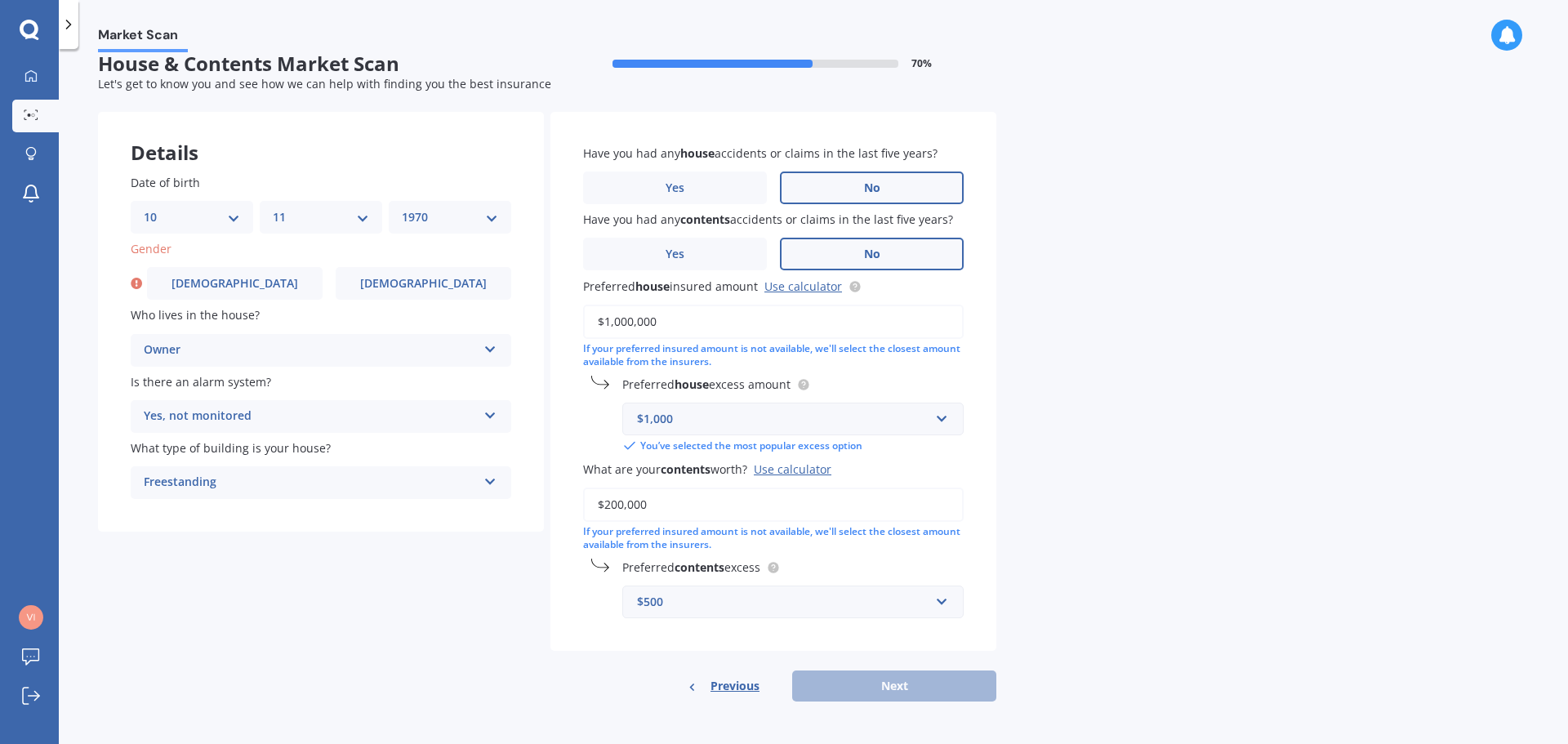
click at [1091, 402] on div "Market Scan House & Contents Market Scan 70 % Let's get to know you and see how…" at bounding box center [813, 399] width 1510 height 695
click at [888, 682] on div "Previous Next" at bounding box center [773, 686] width 446 height 31
click at [412, 291] on label "[DEMOGRAPHIC_DATA]" at bounding box center [423, 283] width 175 height 33
click at [0, 0] on input "[DEMOGRAPHIC_DATA]" at bounding box center [0, 0] width 0 height 0
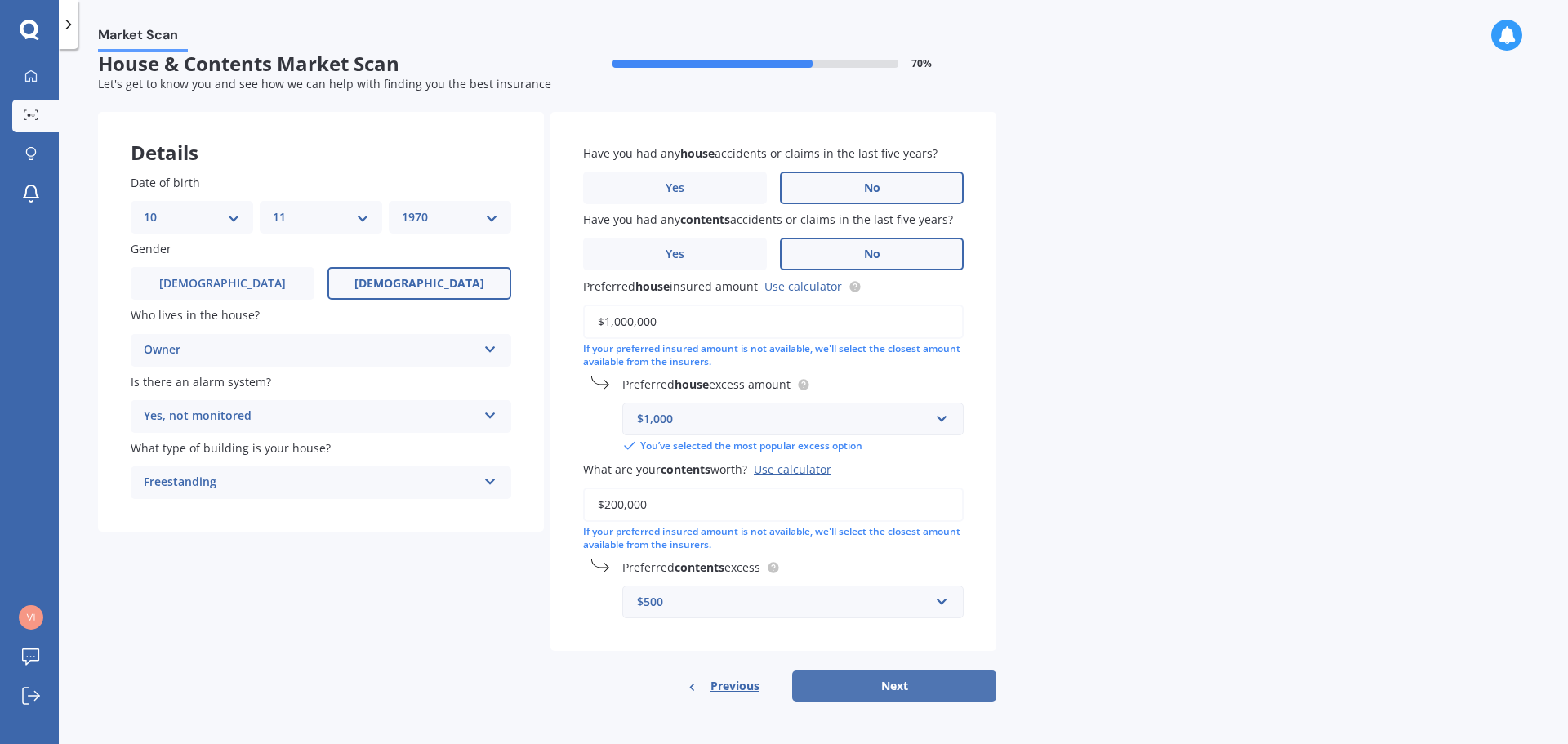
click at [912, 690] on button "Next" at bounding box center [894, 686] width 205 height 31
select select "10"
select select "11"
select select "1970"
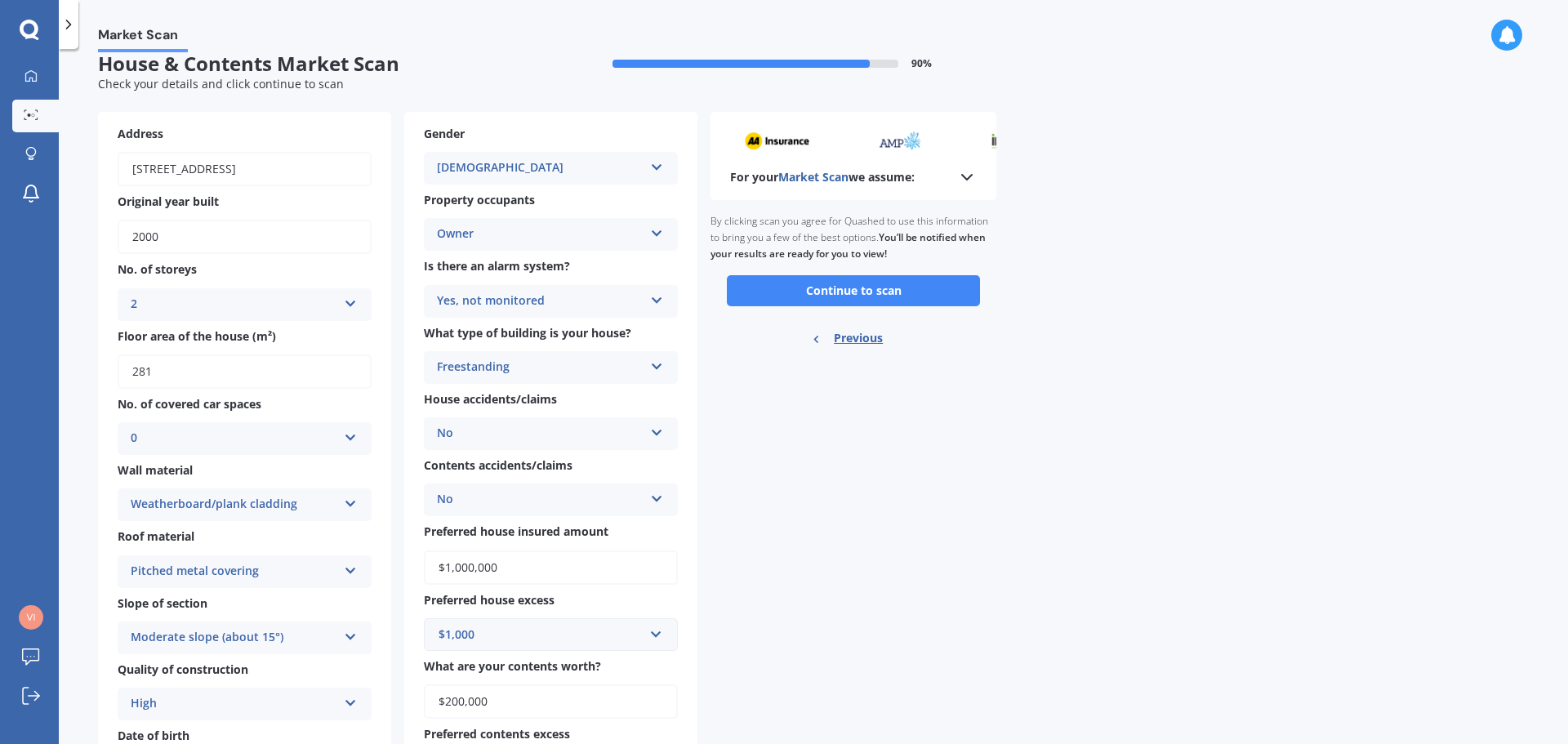
scroll to position [0, 0]
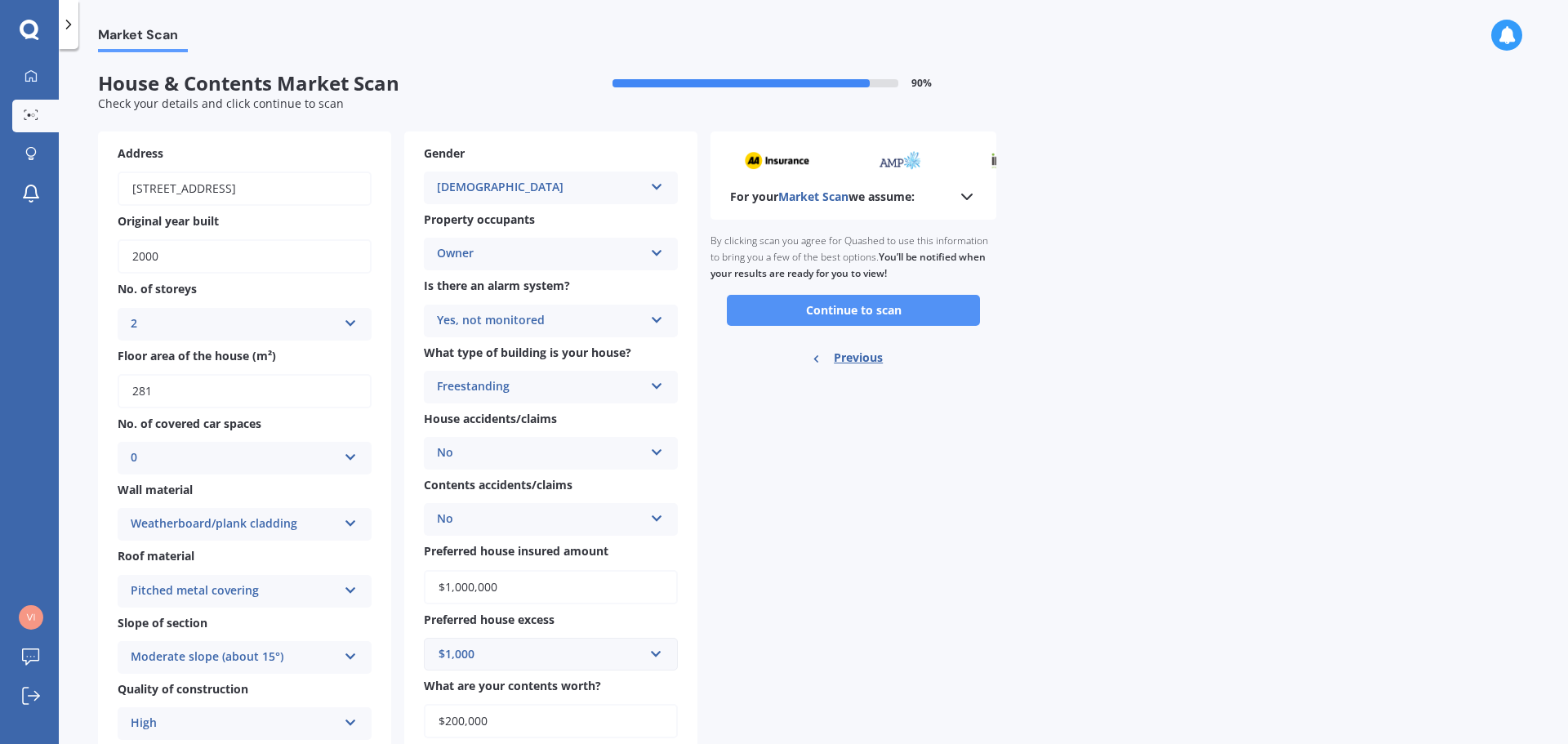
click at [838, 308] on button "Continue to scan" at bounding box center [853, 310] width 254 height 31
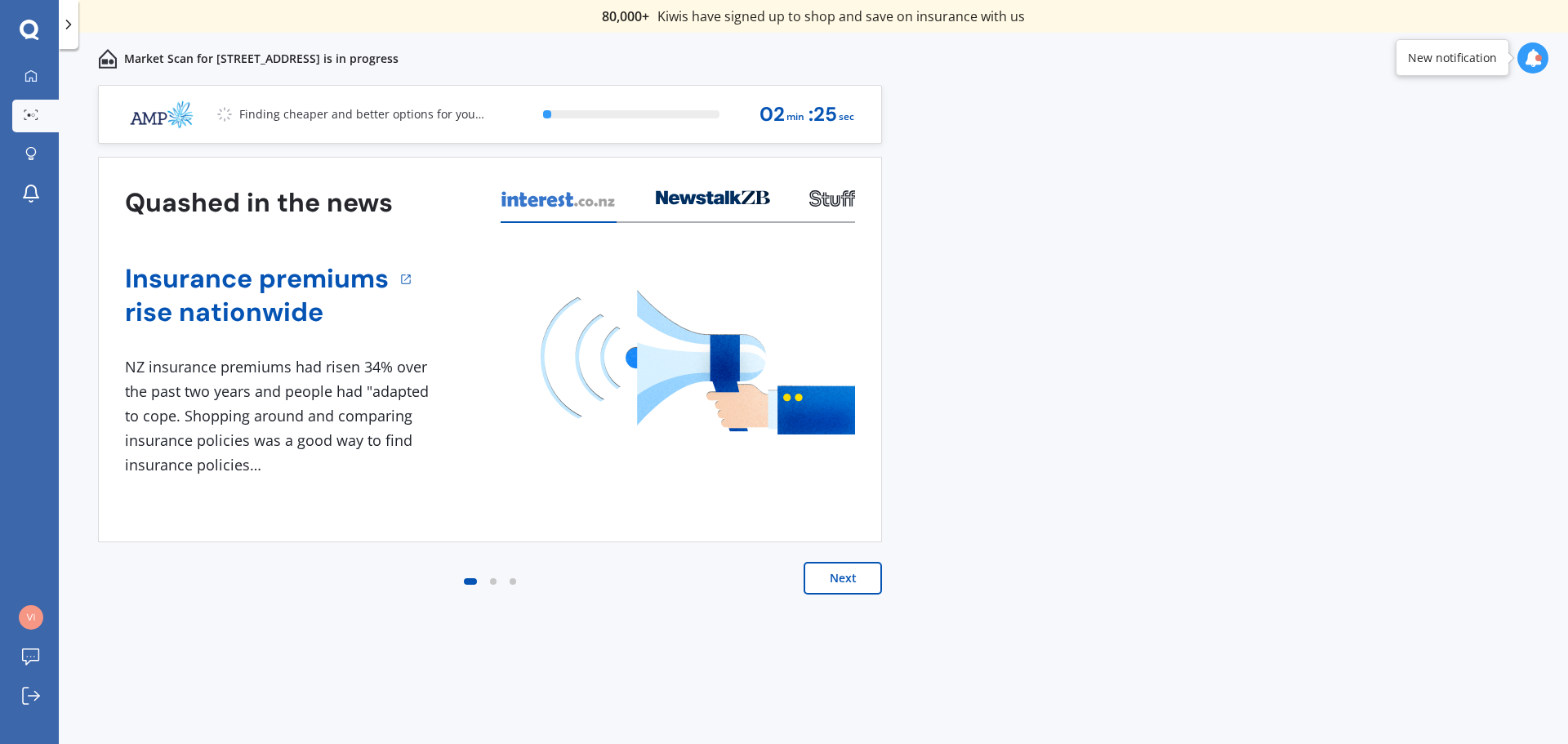
click at [832, 573] on button "Next" at bounding box center [842, 578] width 78 height 33
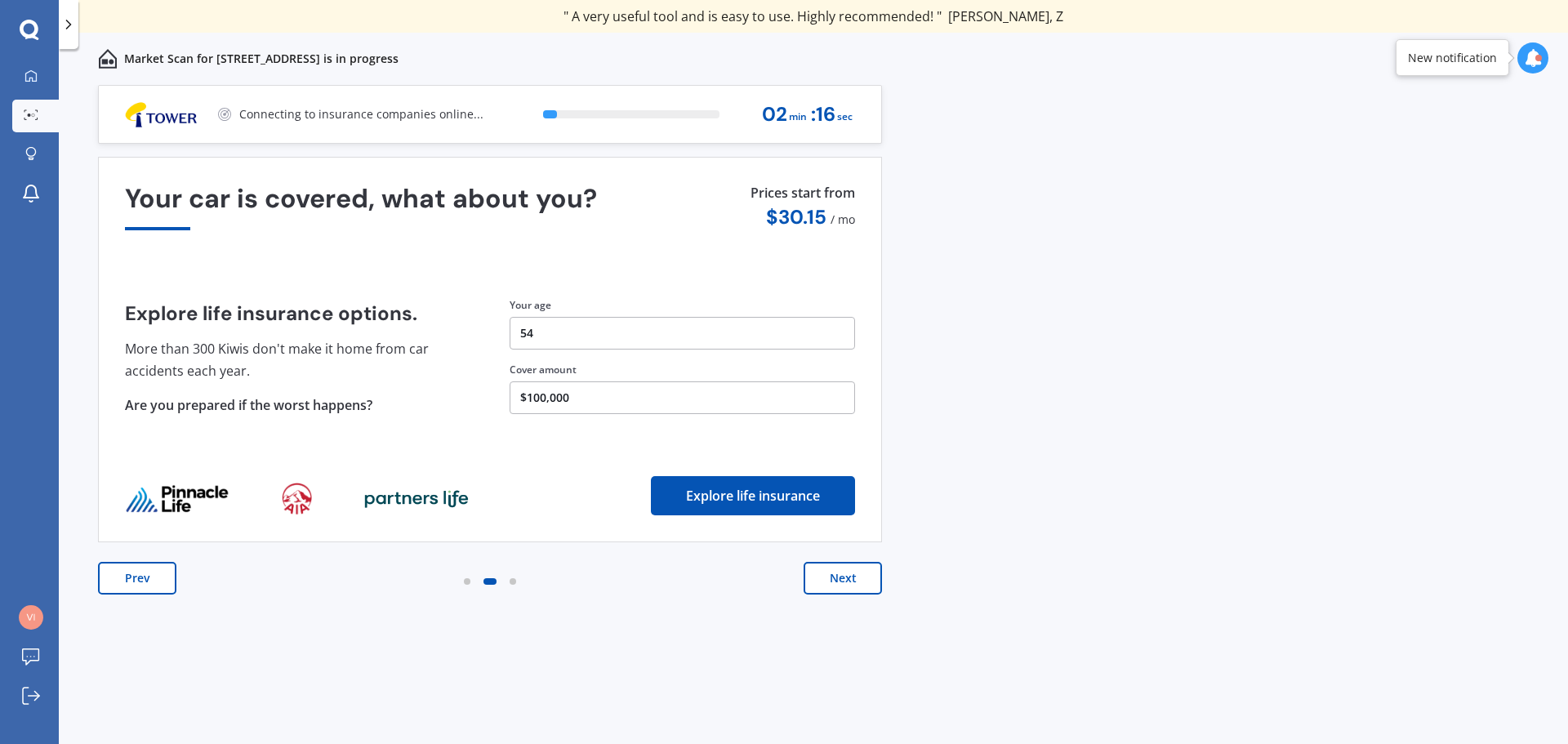
click at [846, 587] on button "Next" at bounding box center [842, 578] width 78 height 33
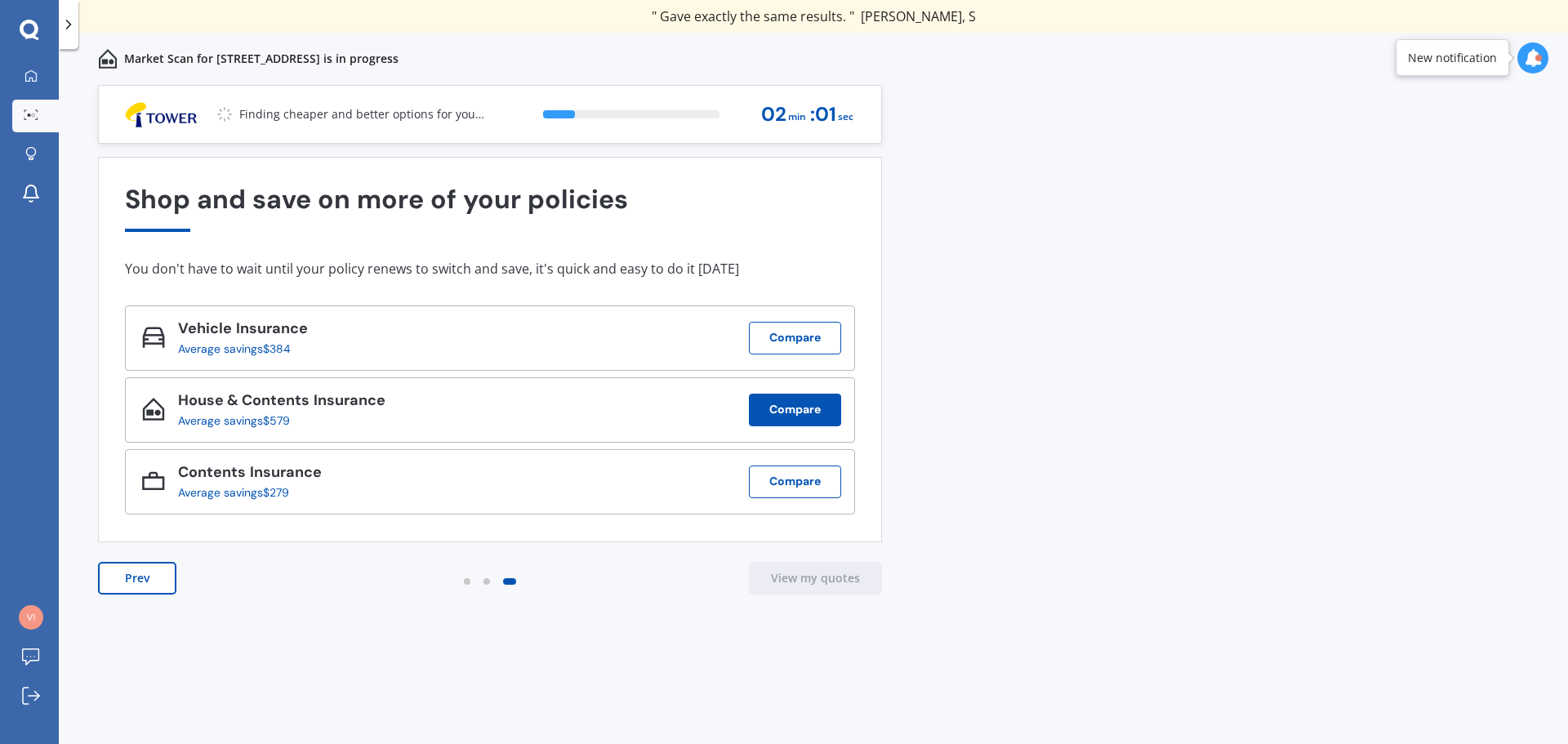
click at [809, 410] on button "Compare" at bounding box center [795, 410] width 92 height 33
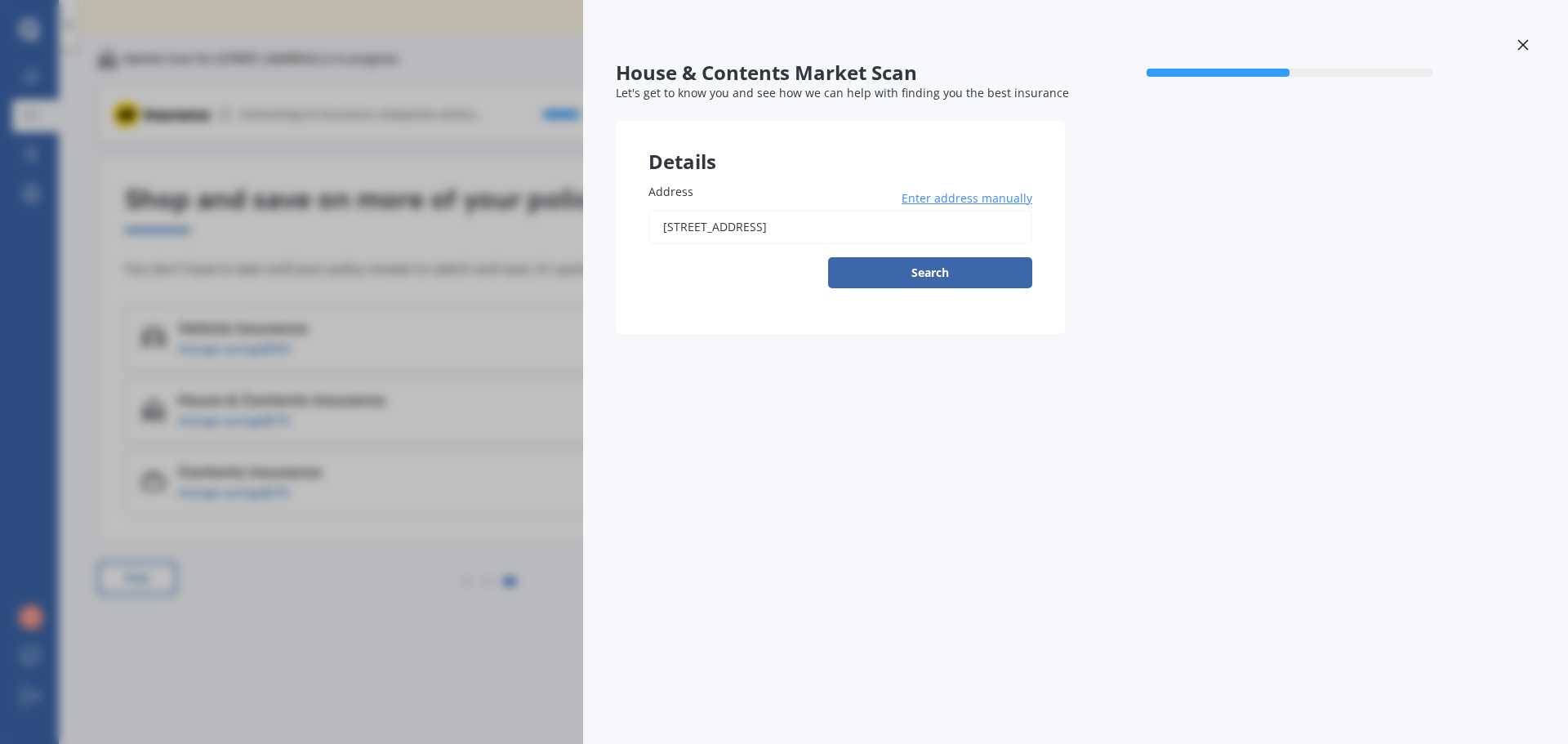
click at [1519, 42] on icon at bounding box center [1523, 45] width 11 height 11
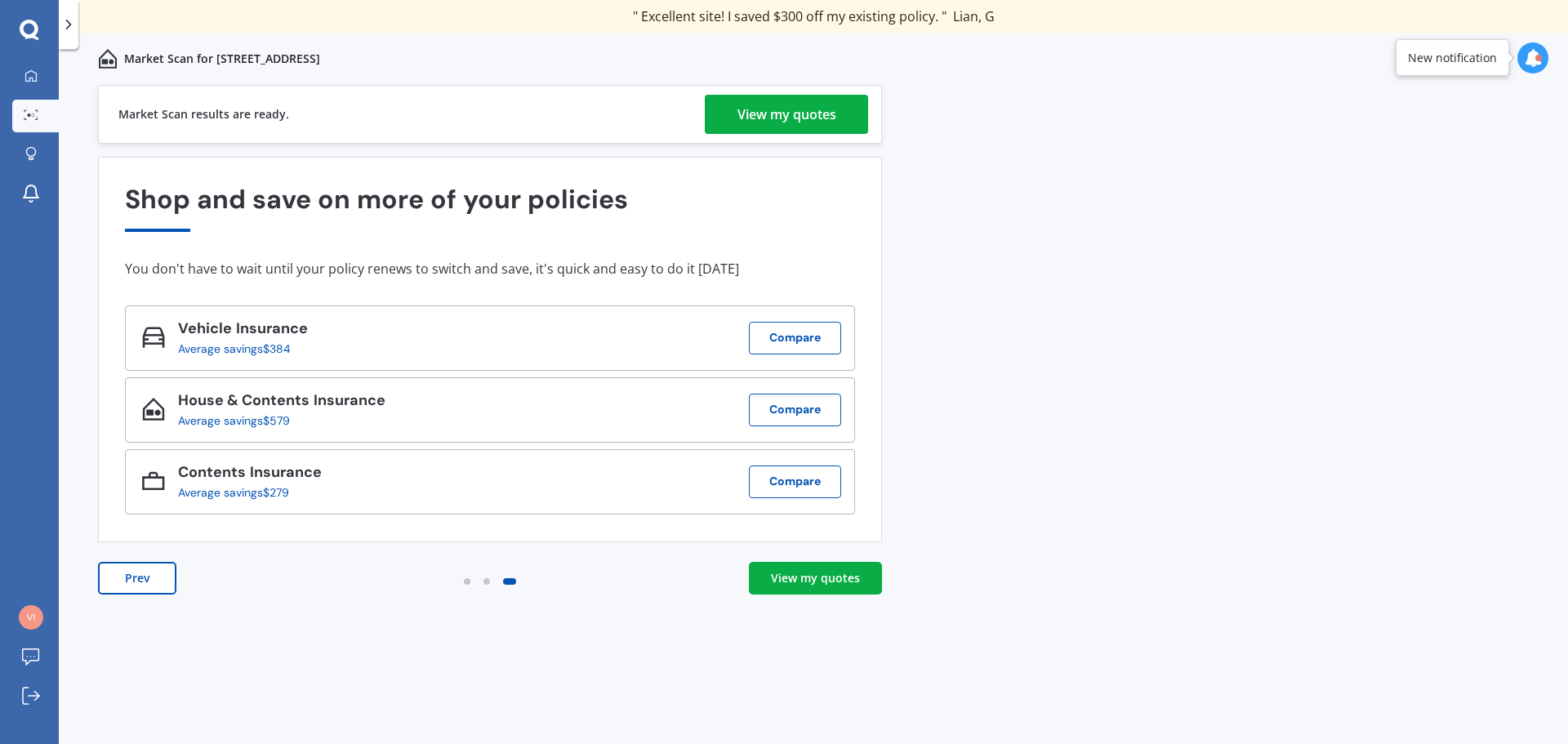
click at [801, 588] on link "View my quotes" at bounding box center [815, 578] width 133 height 33
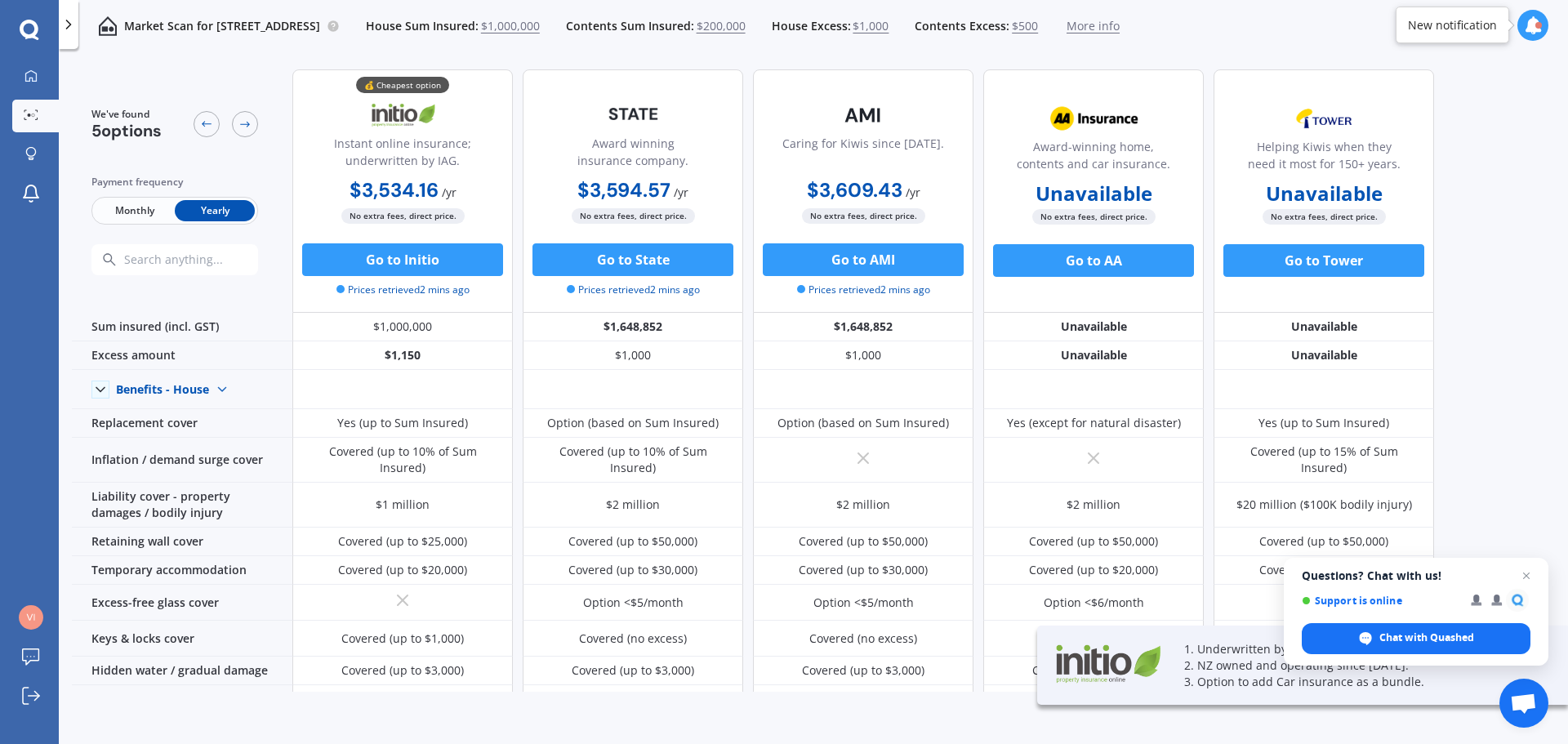
click at [1558, 219] on div "We've found 5 options Payment frequency Monthly Yearly 💰 Cheapest option Instan…" at bounding box center [819, 374] width 1496 height 636
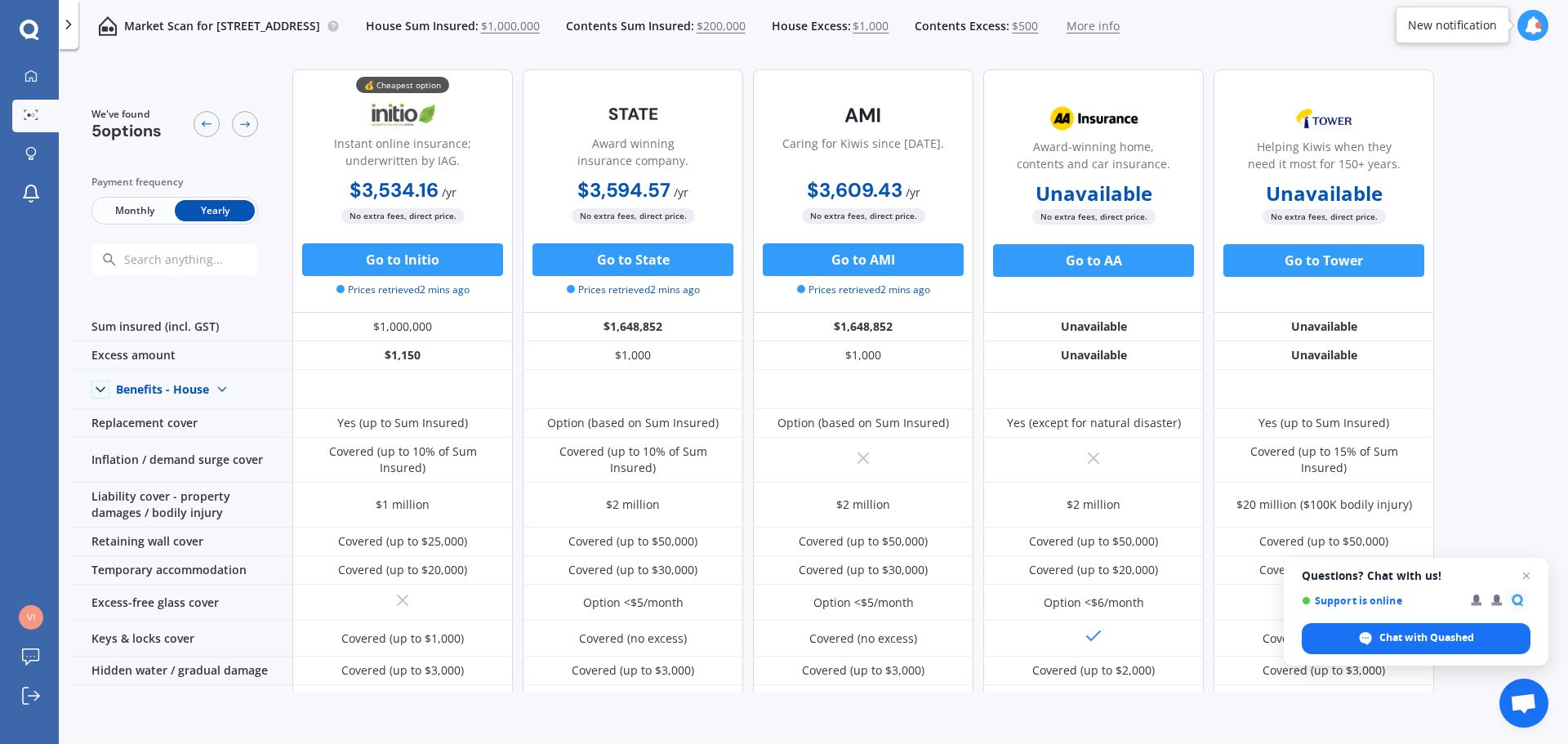
drag, startPoint x: 1557, startPoint y: 229, endPoint x: 1551, endPoint y: 322, distance: 93.2
click at [1551, 322] on div "We've found 5 options Payment frequency Monthly Yearly 💰 Cheapest option Instan…" at bounding box center [819, 374] width 1496 height 636
click at [540, 25] on span "$1,000,000" at bounding box center [510, 25] width 58 height 16
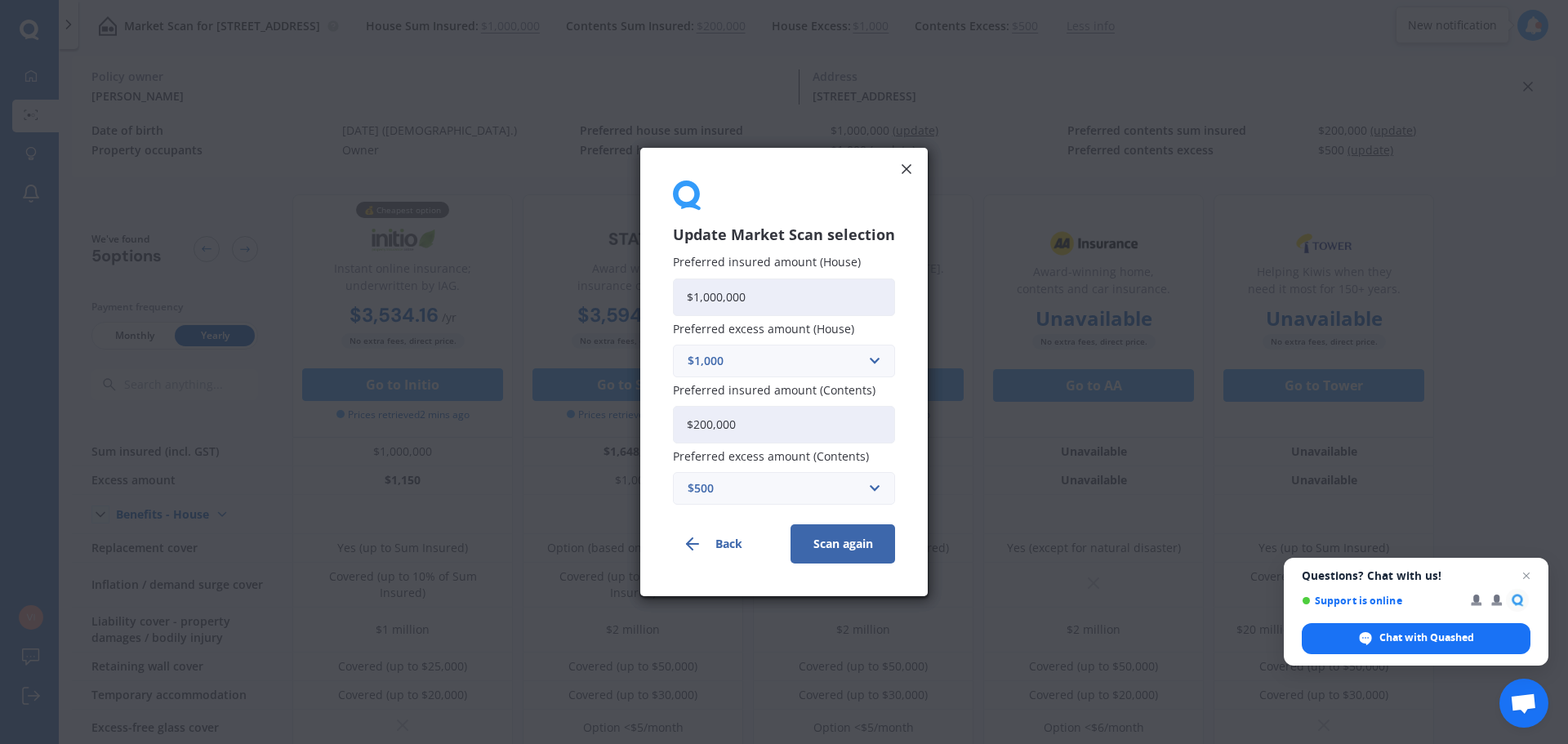
click at [761, 287] on input "$1,000,000" at bounding box center [784, 297] width 223 height 38
drag, startPoint x: 767, startPoint y: 298, endPoint x: 705, endPoint y: 297, distance: 62.0
click at [705, 297] on input "$1,000,000" at bounding box center [784, 297] width 223 height 38
type input "$1,400,000"
click at [837, 557] on button "Scan again" at bounding box center [843, 544] width 105 height 40
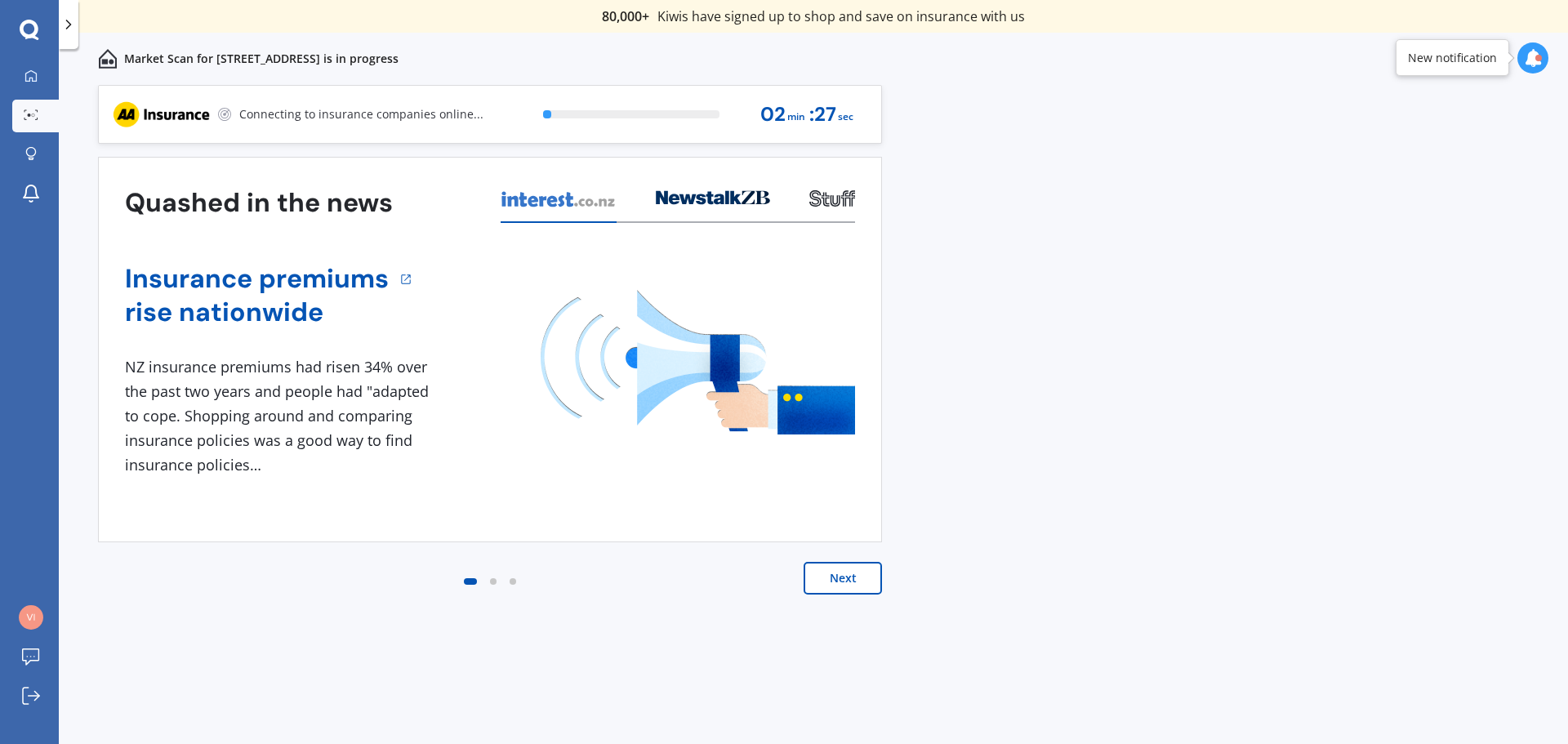
click at [833, 584] on button "Next" at bounding box center [842, 578] width 78 height 33
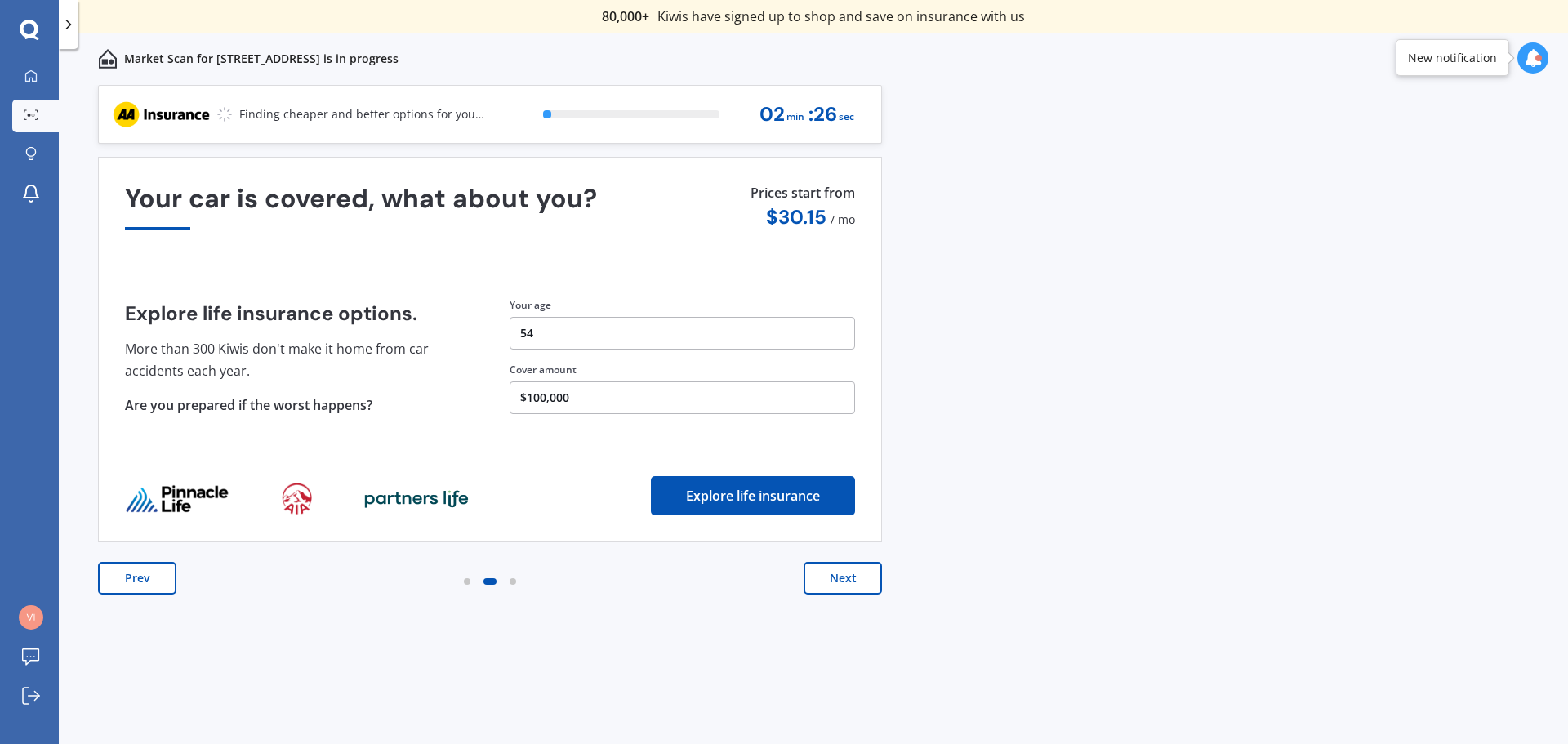
click at [833, 584] on button "Next" at bounding box center [842, 578] width 78 height 33
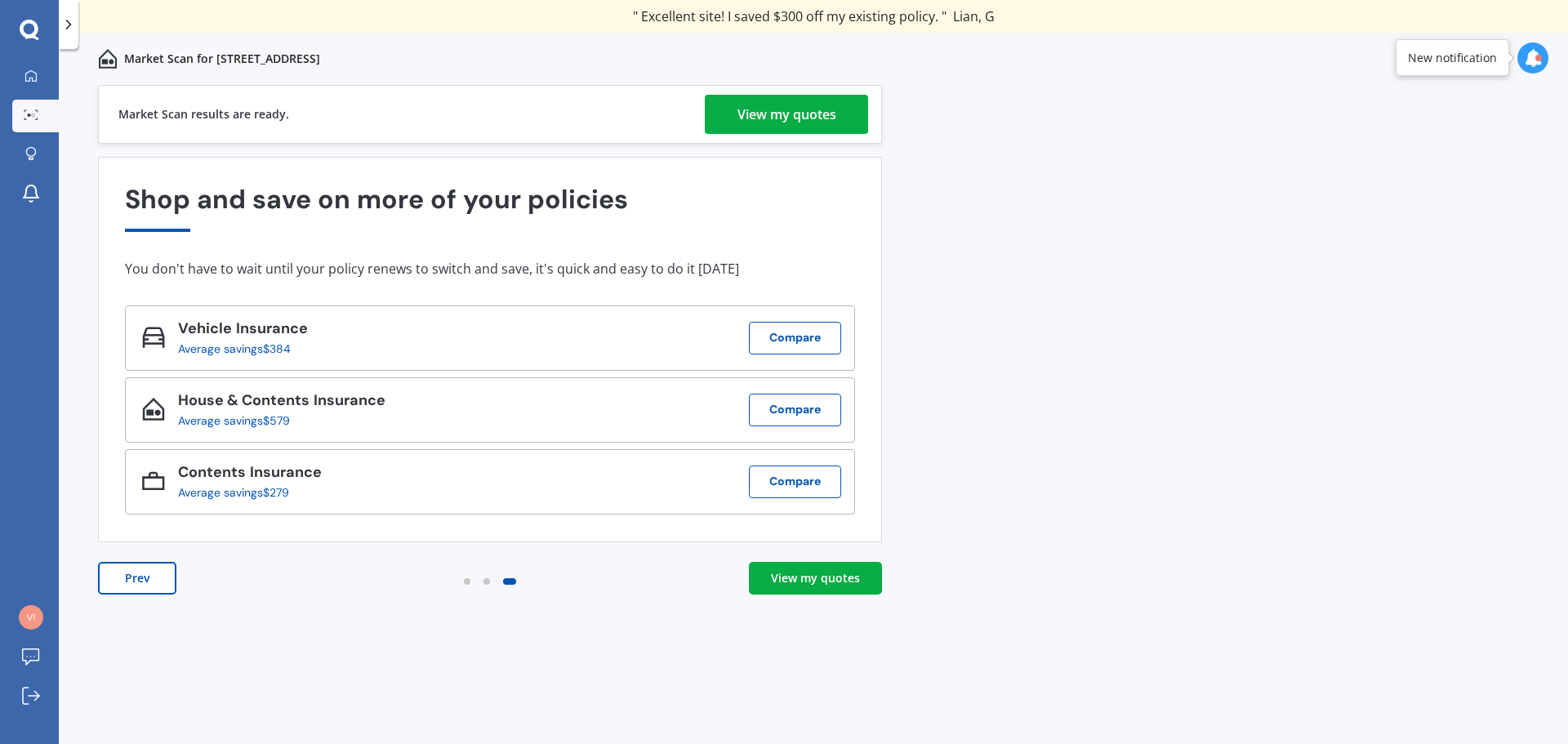
click at [801, 581] on div "View my quotes" at bounding box center [816, 578] width 89 height 16
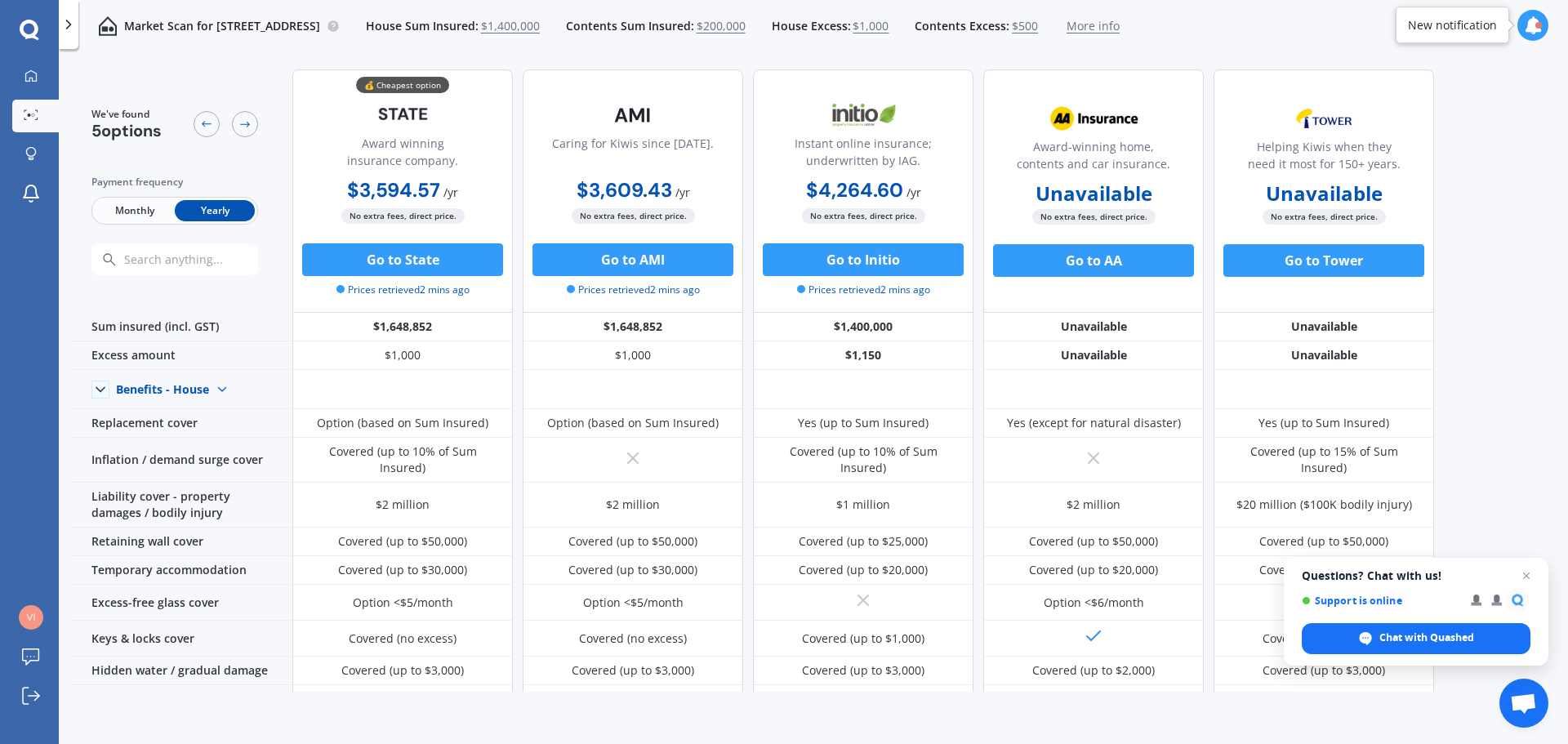
click at [122, 210] on span "Monthly" at bounding box center [134, 210] width 80 height 22
click at [212, 212] on span "Yearly" at bounding box center [214, 210] width 80 height 22
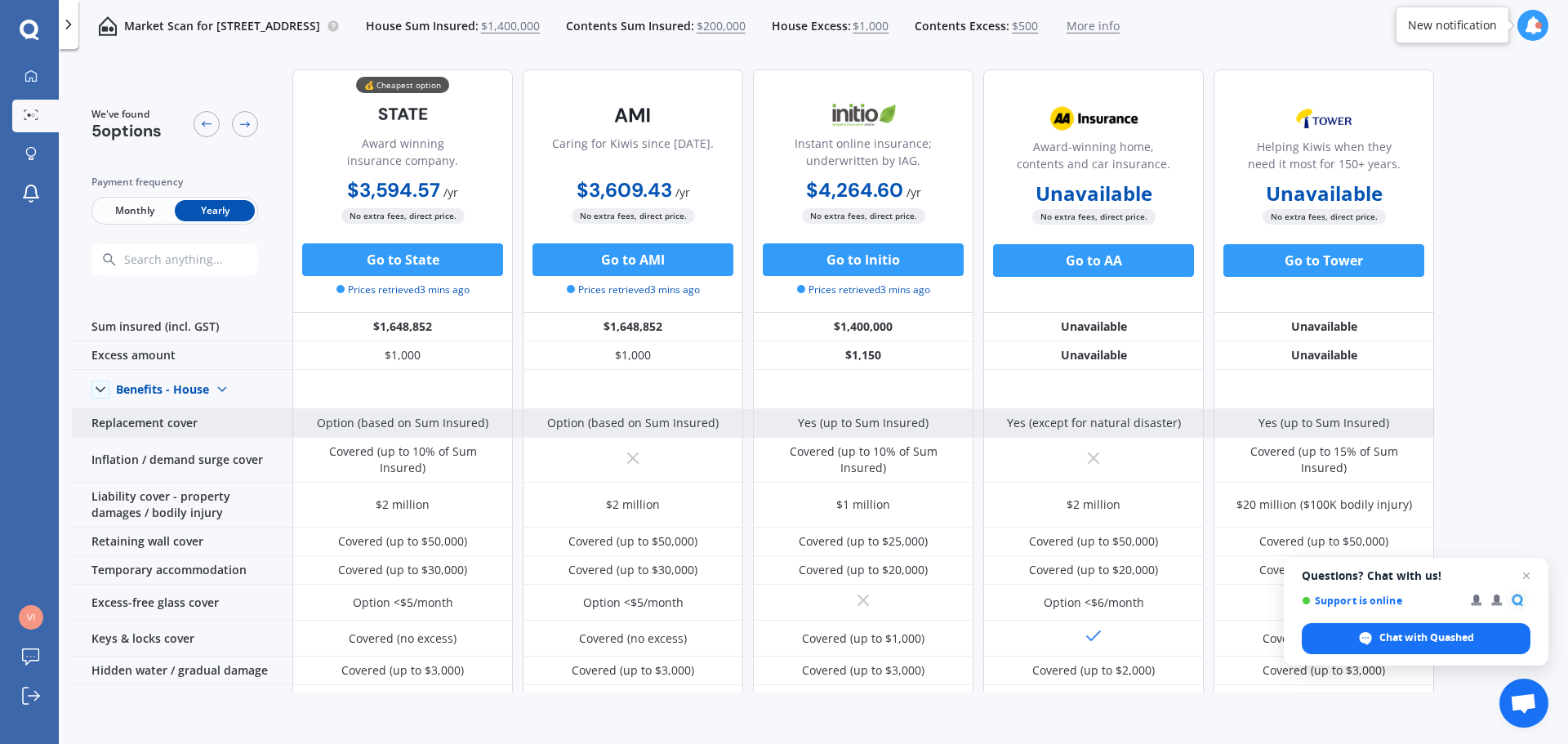
click at [85, 428] on div "Replacement cover" at bounding box center [182, 423] width 221 height 28
click at [150, 423] on div "Replacement cover" at bounding box center [182, 423] width 221 height 28
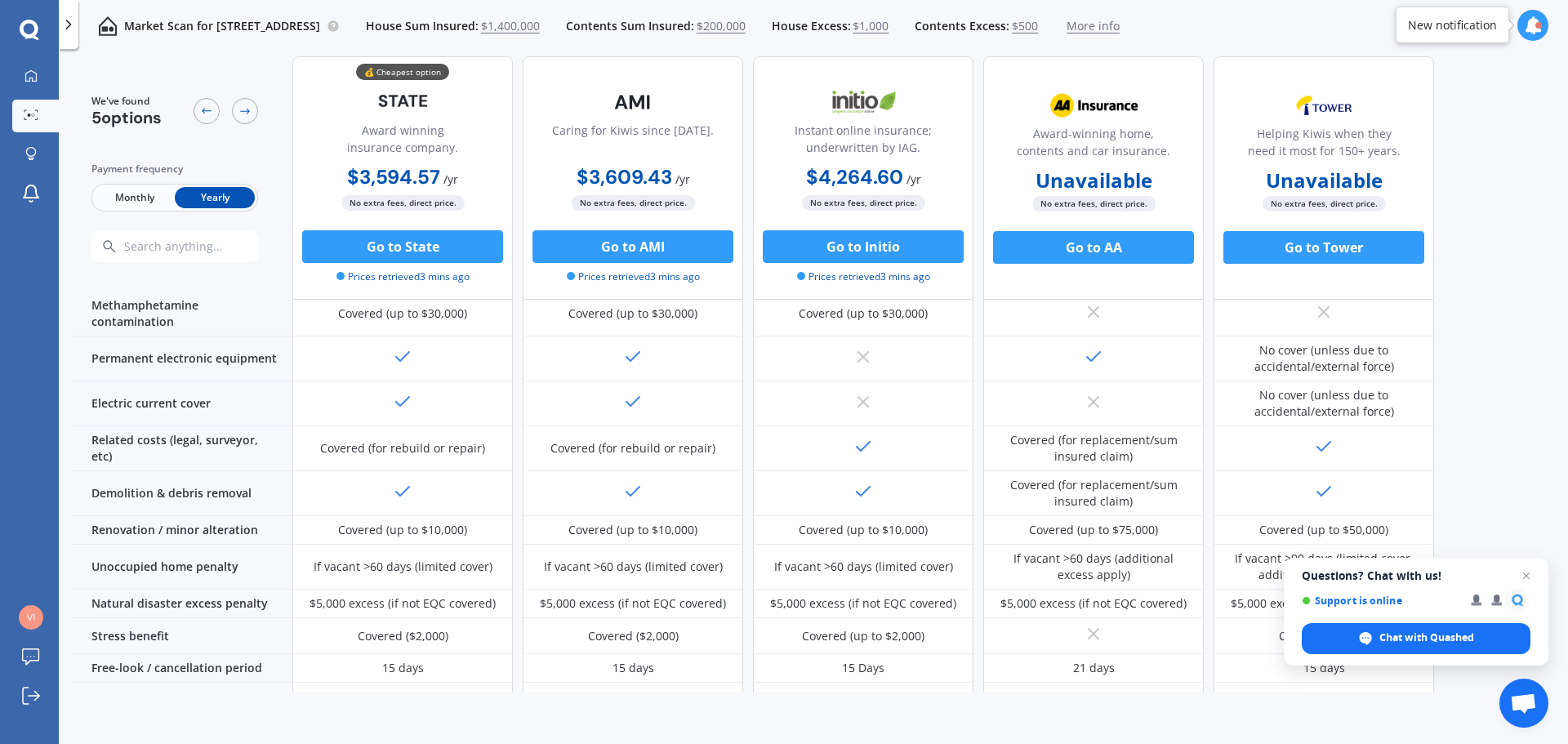
scroll to position [528, 0]
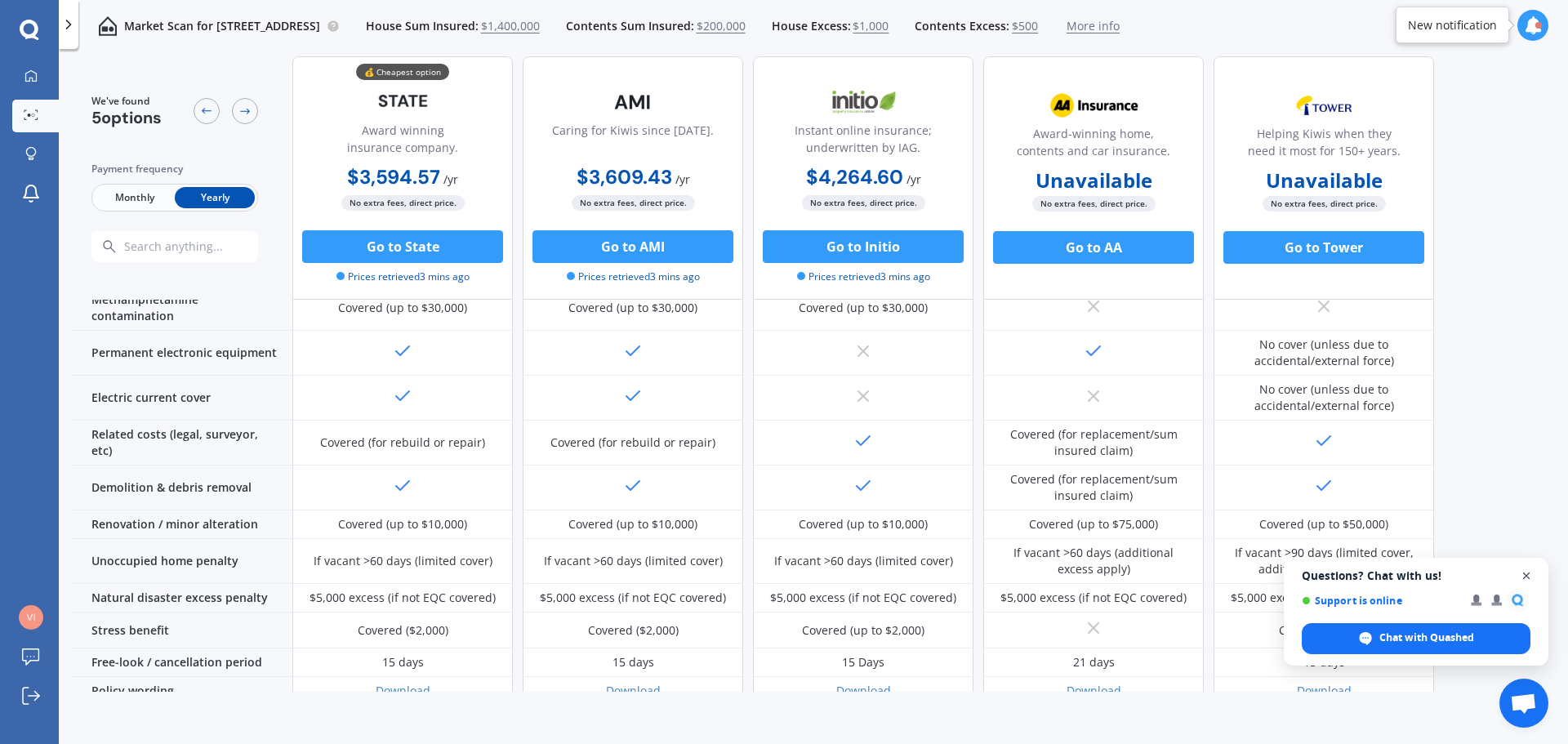
click at [1525, 575] on span "Close chat" at bounding box center [1527, 576] width 21 height 21
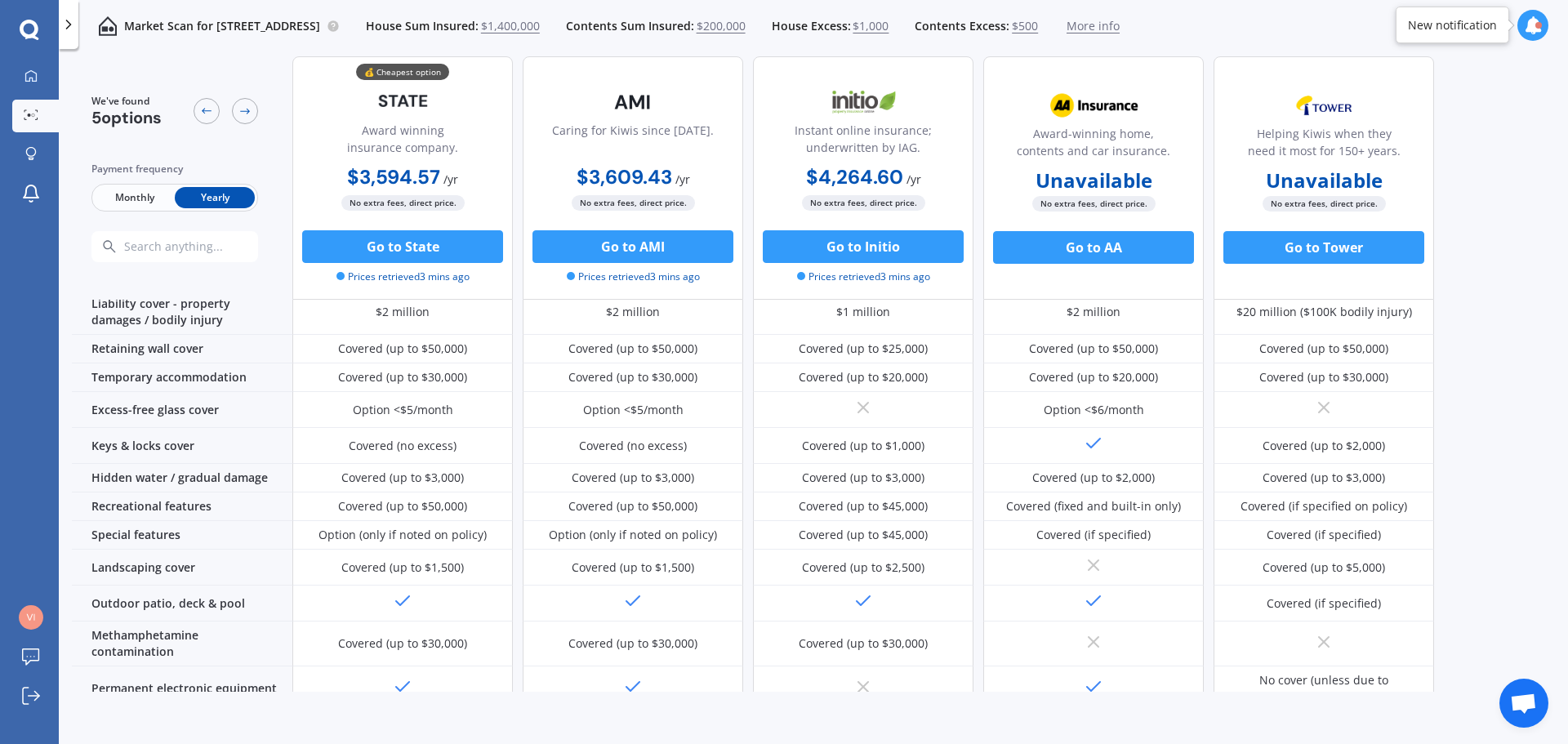
scroll to position [0, 0]
